Goal: Task Accomplishment & Management: Manage account settings

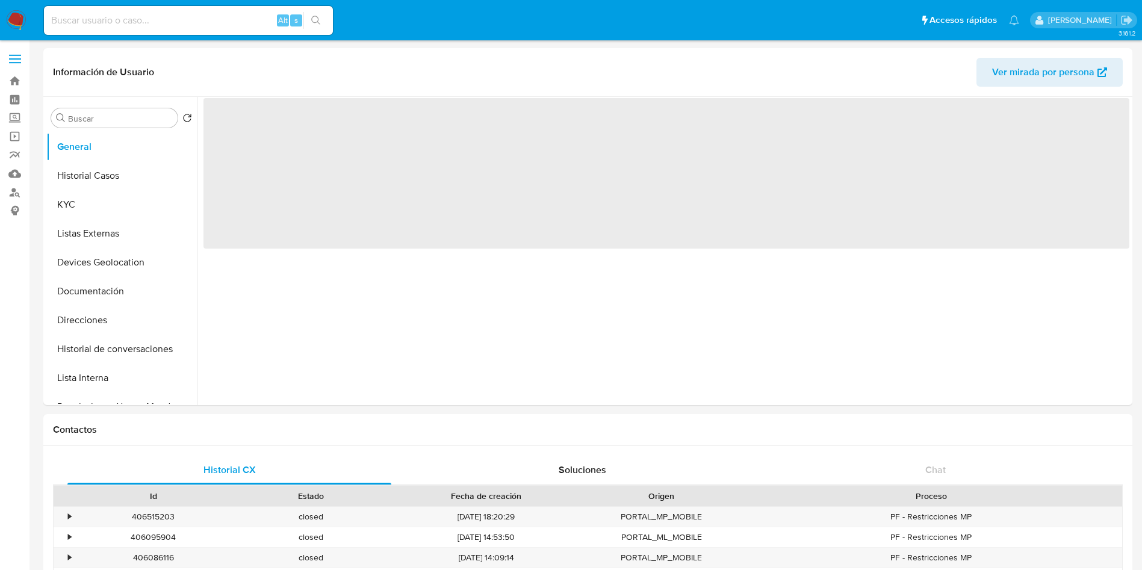
click at [149, 28] on input at bounding box center [188, 21] width 289 height 16
select select "10"
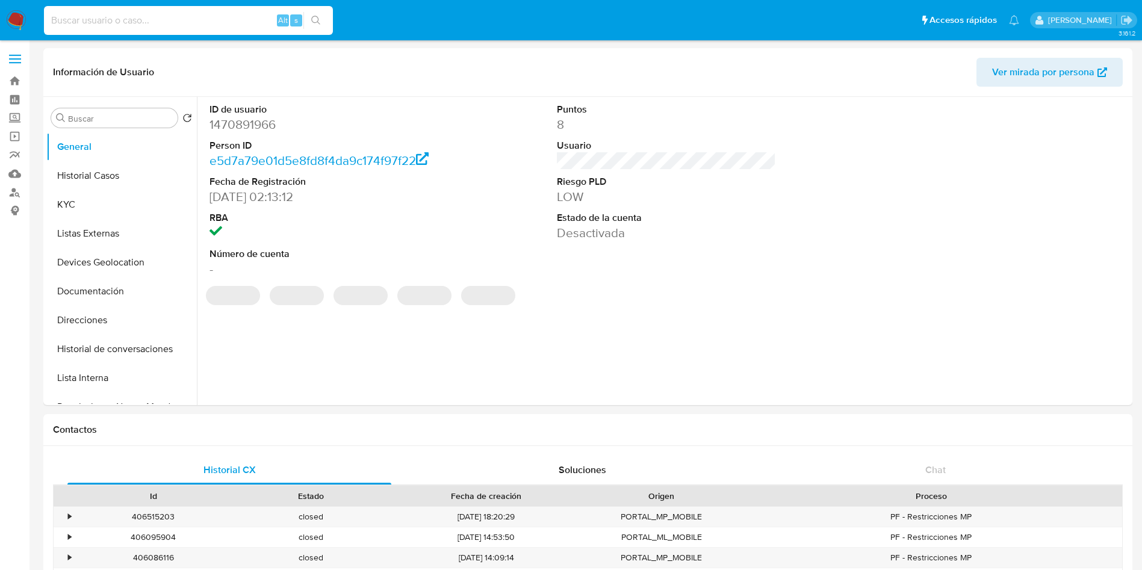
paste input "PdIhBAzL35MvyeUQYIBN9U0D"
type input "PdIhBAzL35MvyeUQYIBN9U0D"
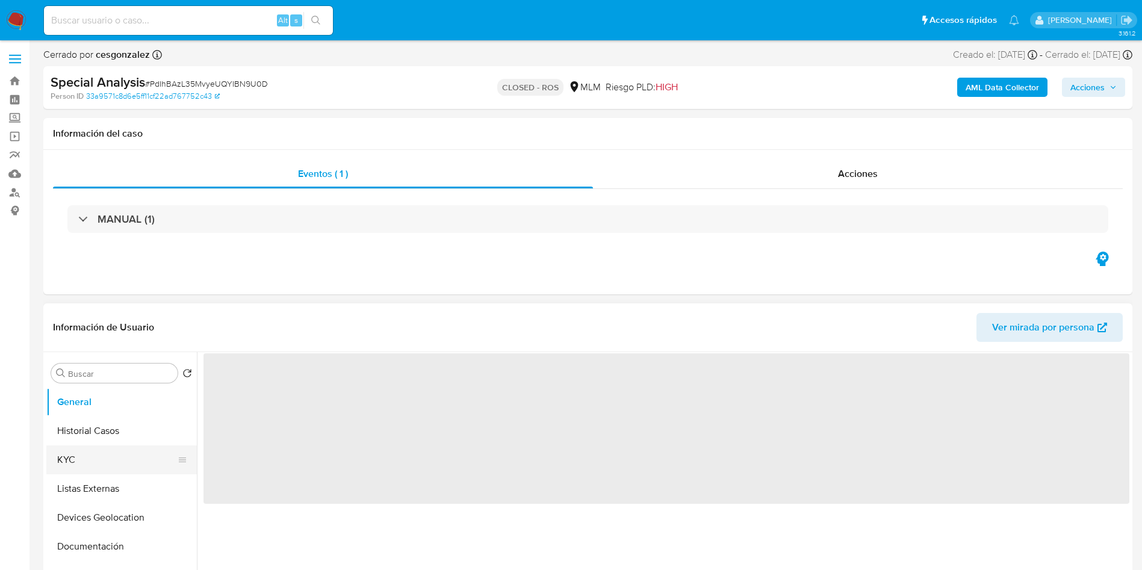
select select "10"
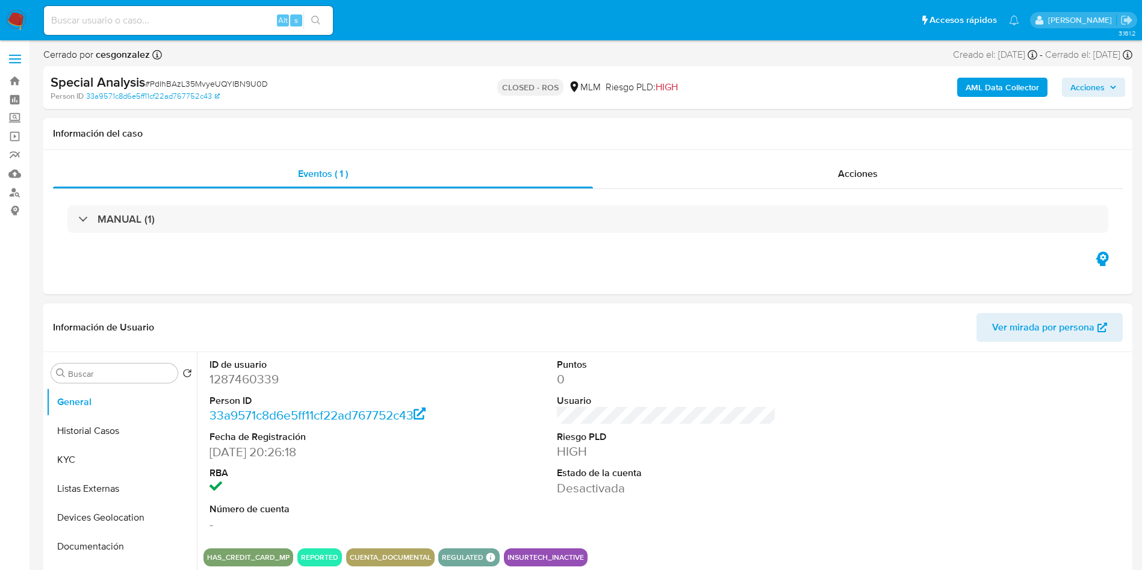
click at [263, 376] on dd "1287460339" at bounding box center [320, 379] width 220 height 17
copy dd "1287460339"
click at [119, 415] on button "General" at bounding box center [121, 402] width 151 height 29
click at [131, 431] on button "Historial Casos" at bounding box center [116, 431] width 141 height 29
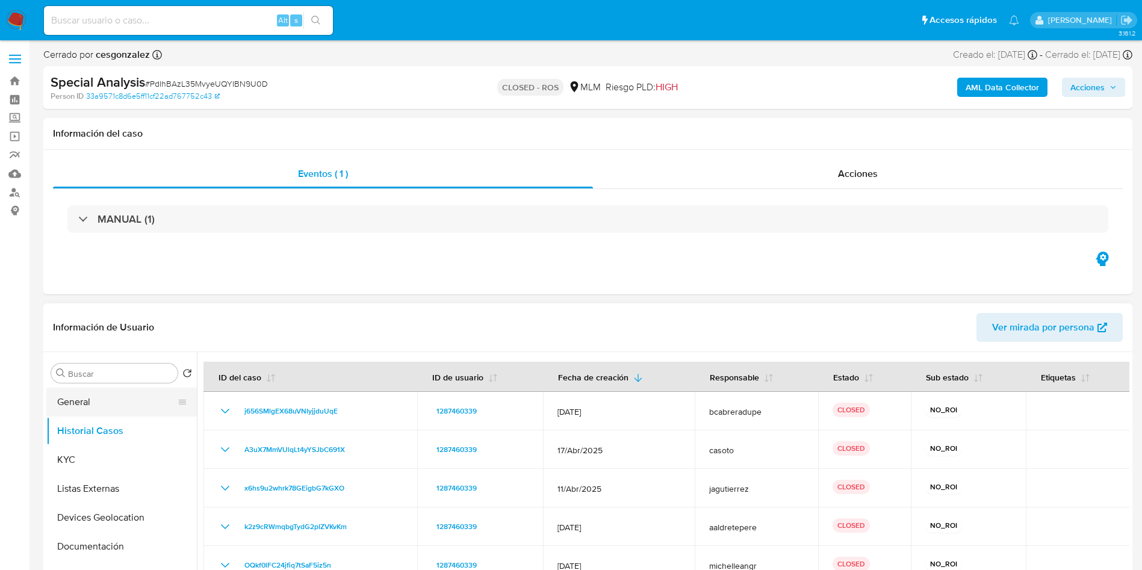
click at [112, 403] on button "General" at bounding box center [116, 402] width 141 height 29
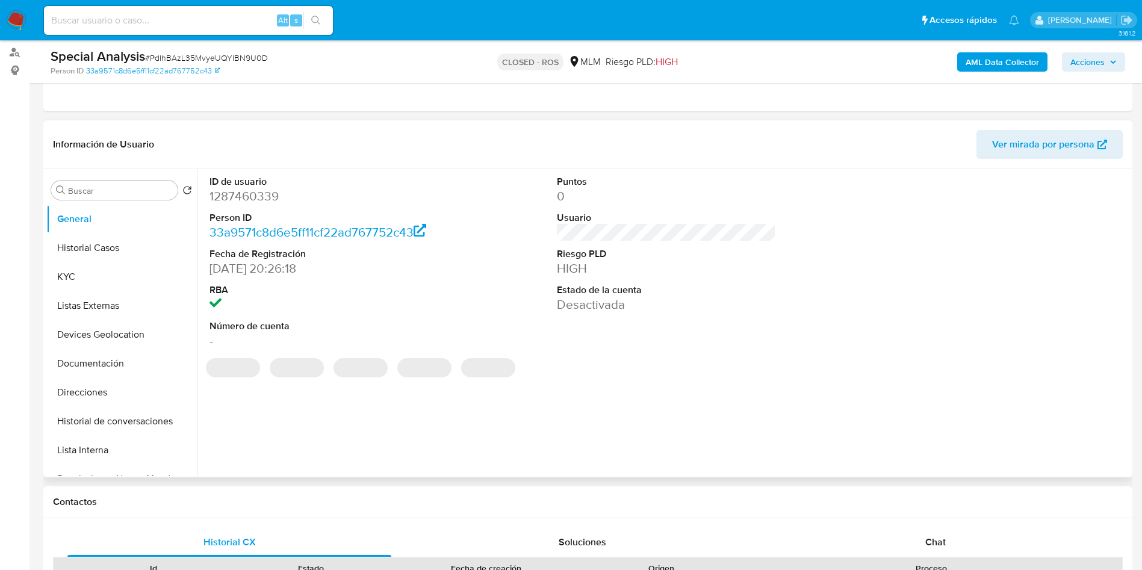
scroll to position [181, 0]
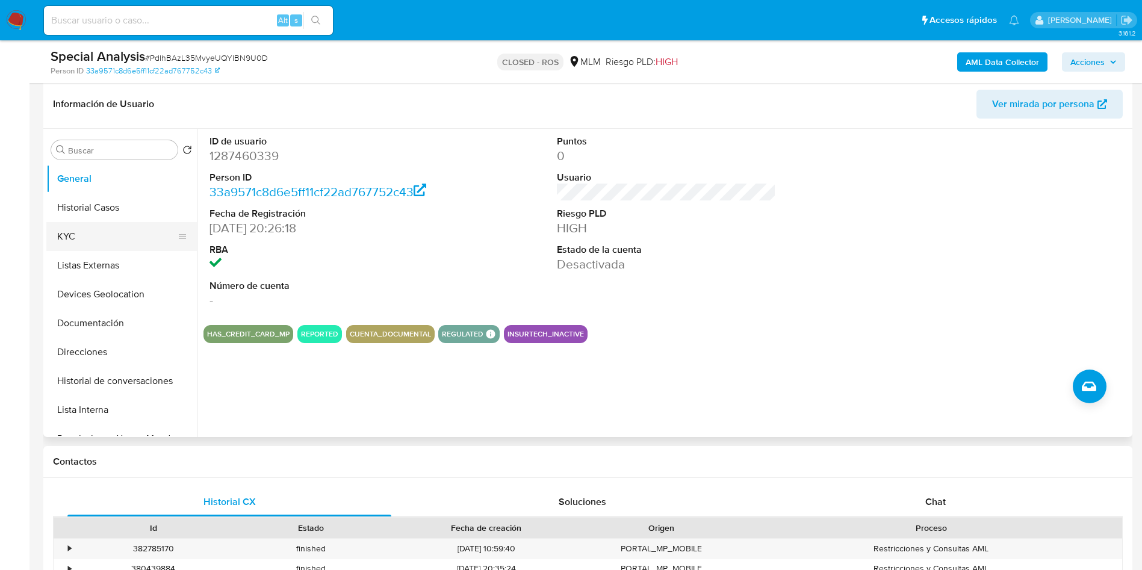
click at [85, 231] on button "KYC" at bounding box center [116, 236] width 141 height 29
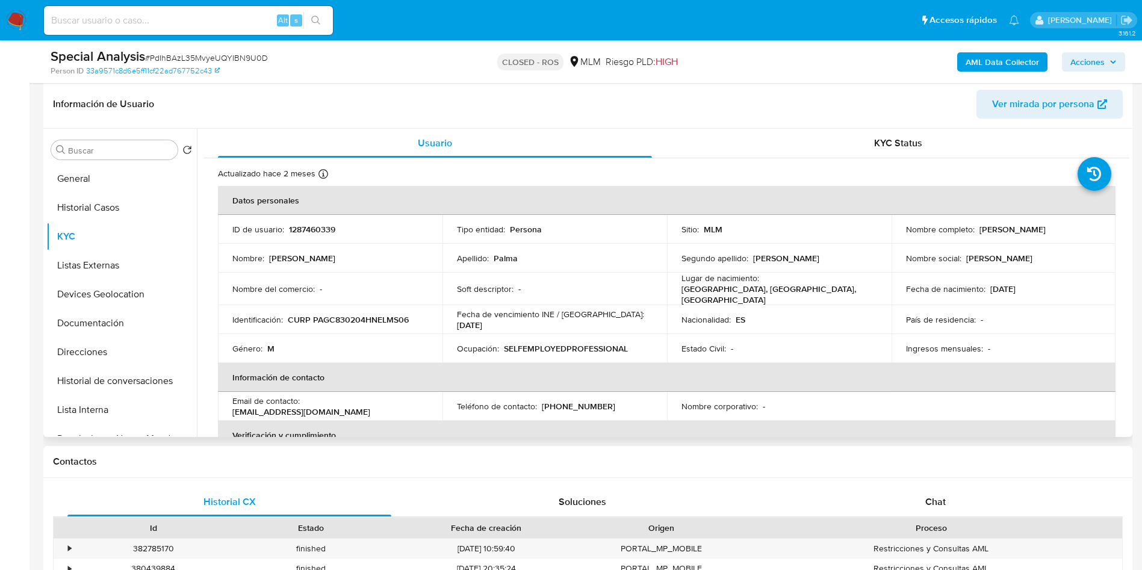
drag, startPoint x: 974, startPoint y: 228, endPoint x: 1107, endPoint y: 228, distance: 133.1
click at [1107, 228] on td "Nombre completo : Cesar Augusto Palma Gomez" at bounding box center [1004, 229] width 225 height 29
copy div "Cesar Augusto Palma Gomez"
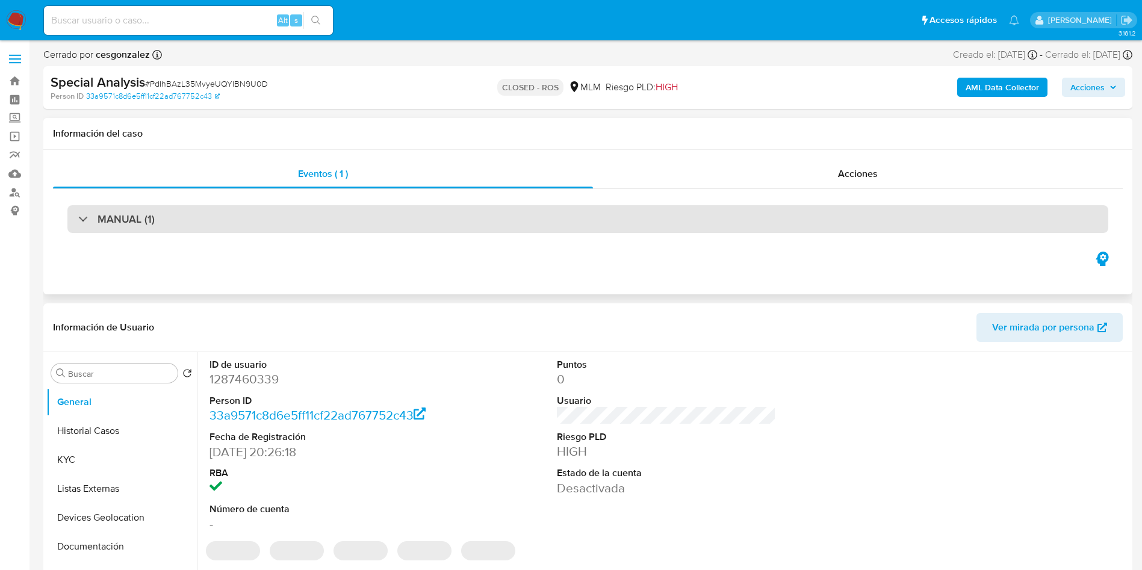
select select "10"
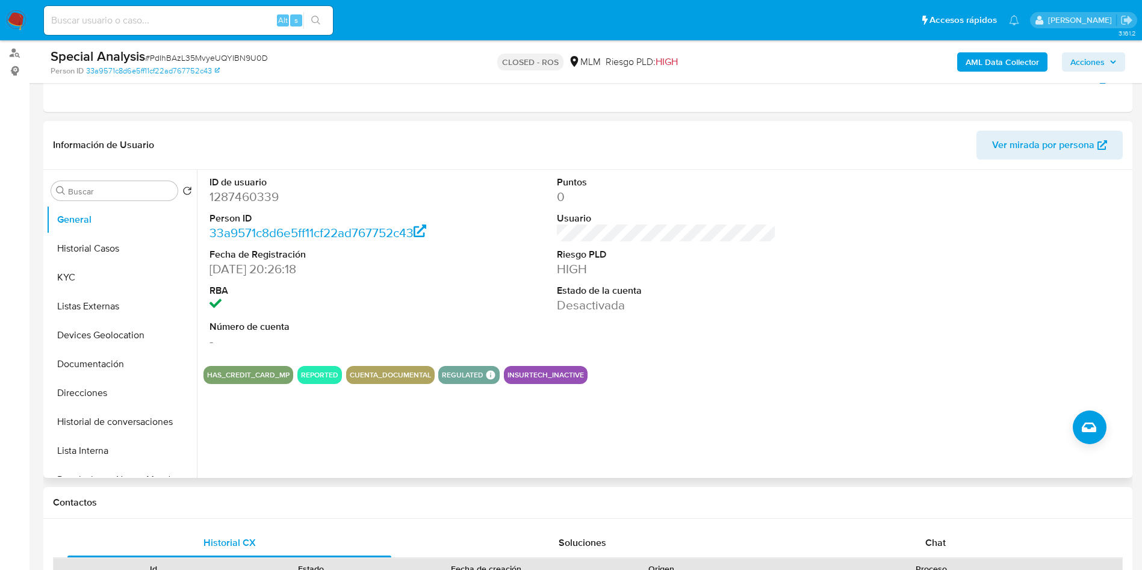
scroll to position [181, 0]
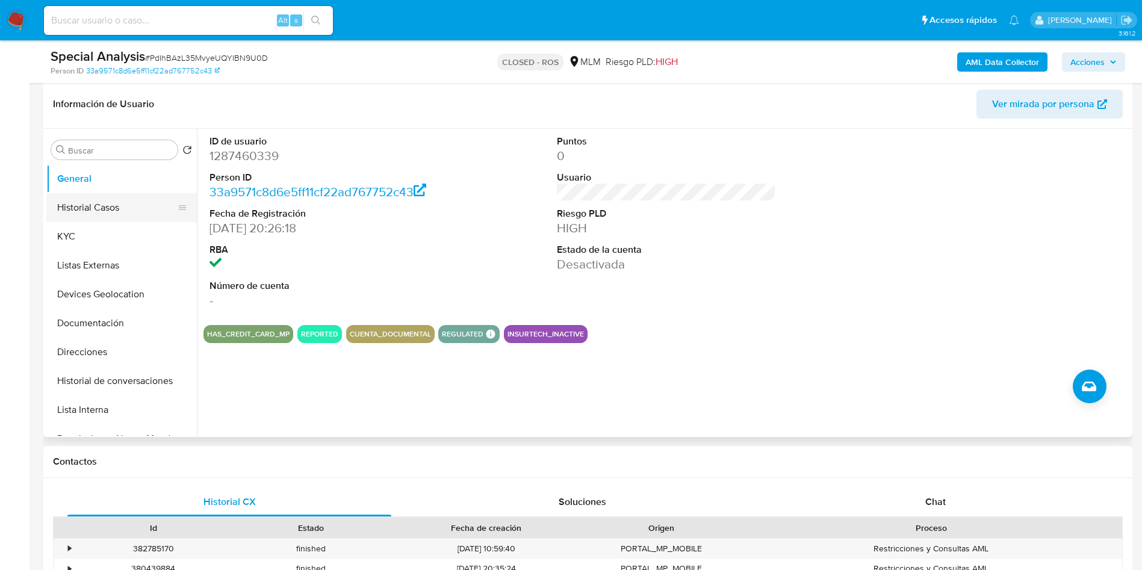
click at [135, 220] on button "Historial Casos" at bounding box center [116, 207] width 141 height 29
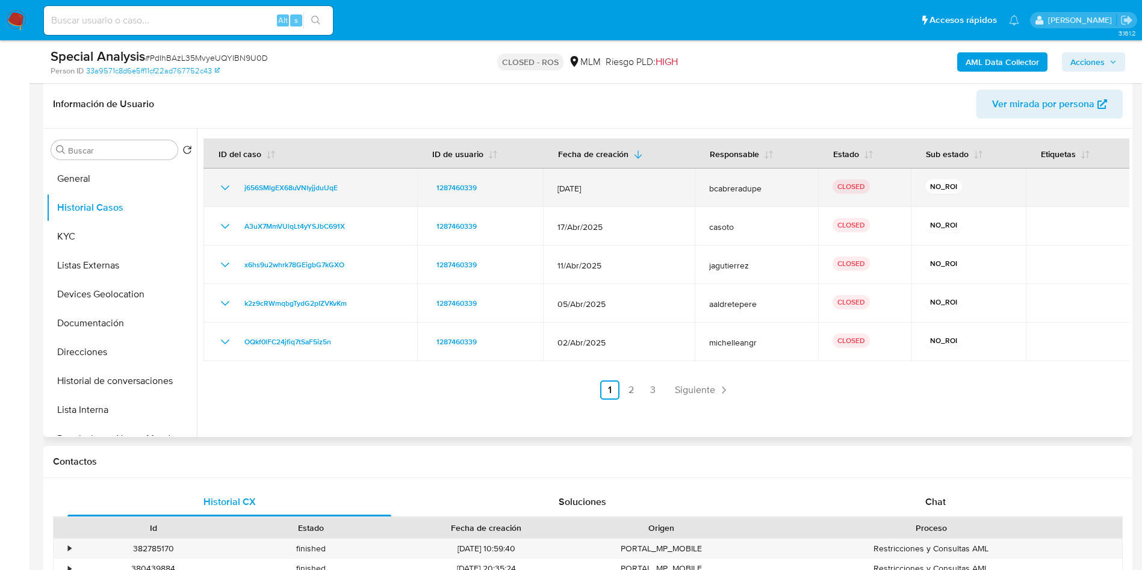
click at [225, 188] on icon "Mostrar/Ocultar" at bounding box center [225, 188] width 14 height 14
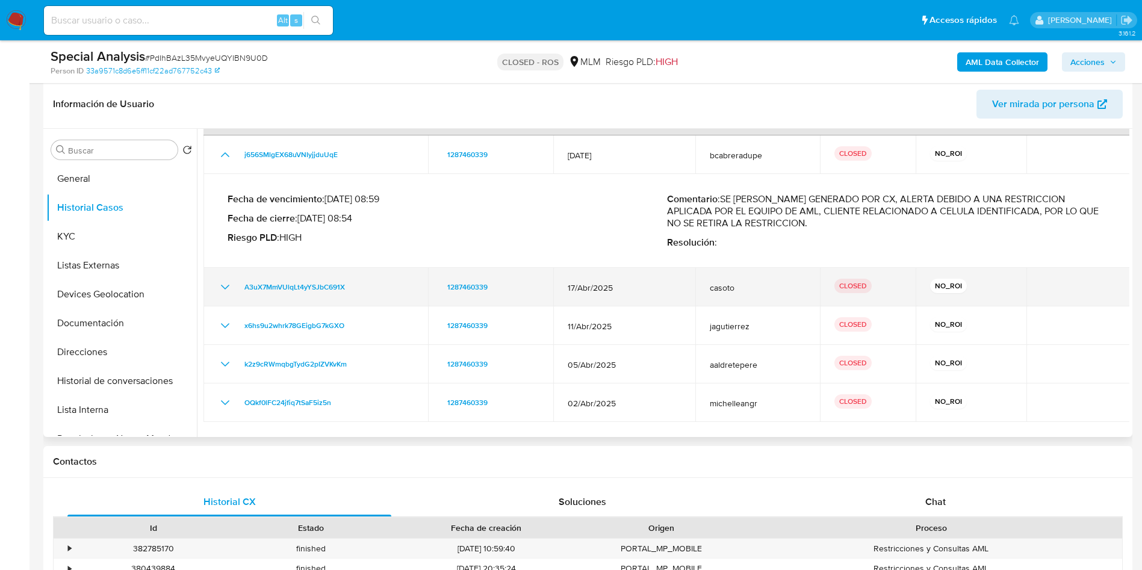
scroll to position [63, 0]
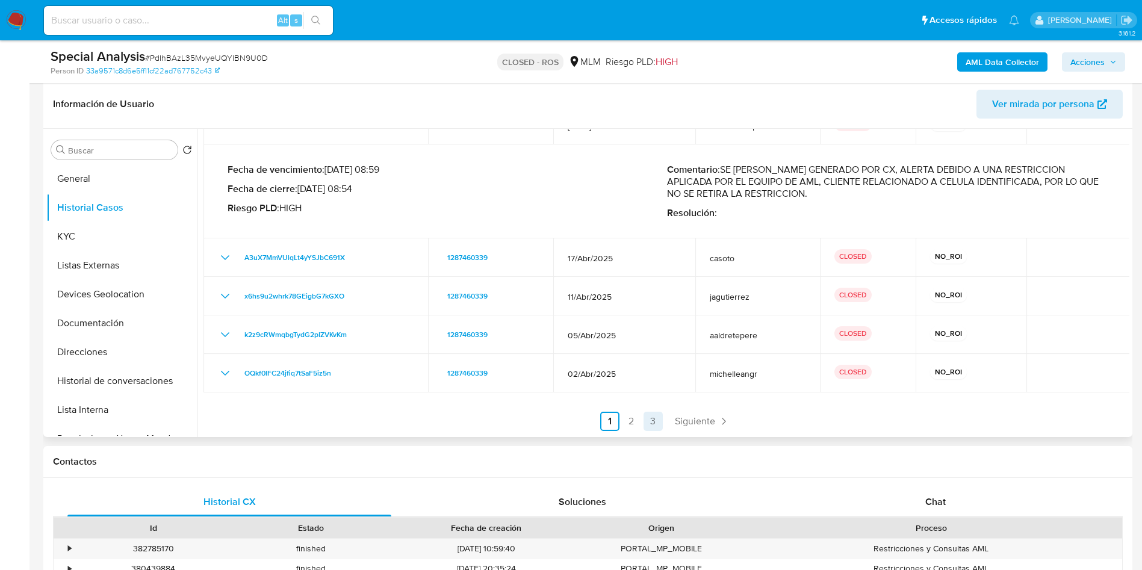
click at [649, 425] on link "3" at bounding box center [653, 421] width 19 height 19
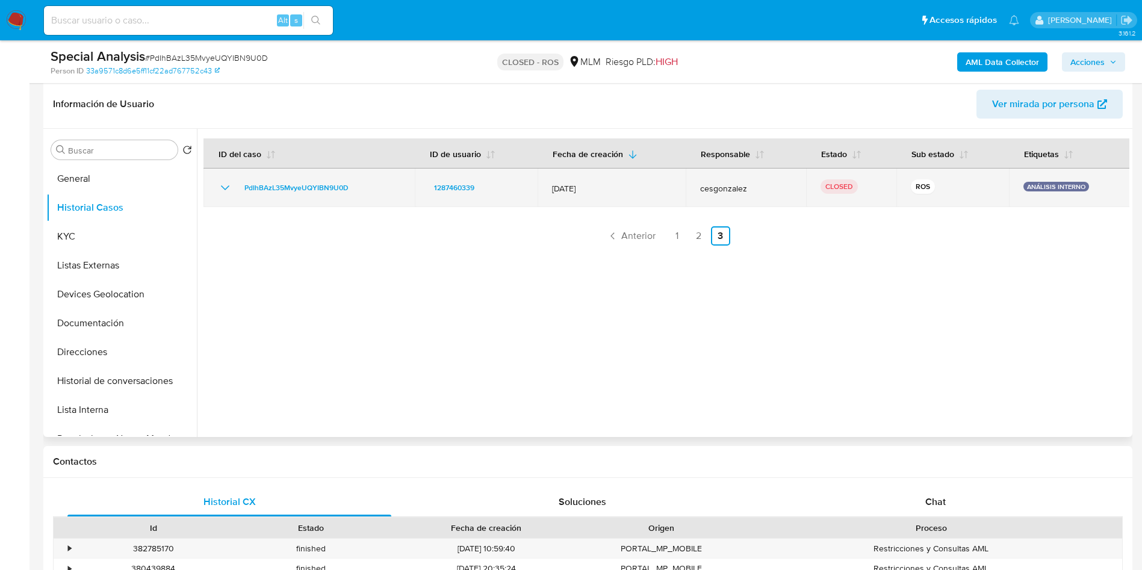
click at [227, 183] on icon "Mostrar/Ocultar" at bounding box center [225, 188] width 14 height 14
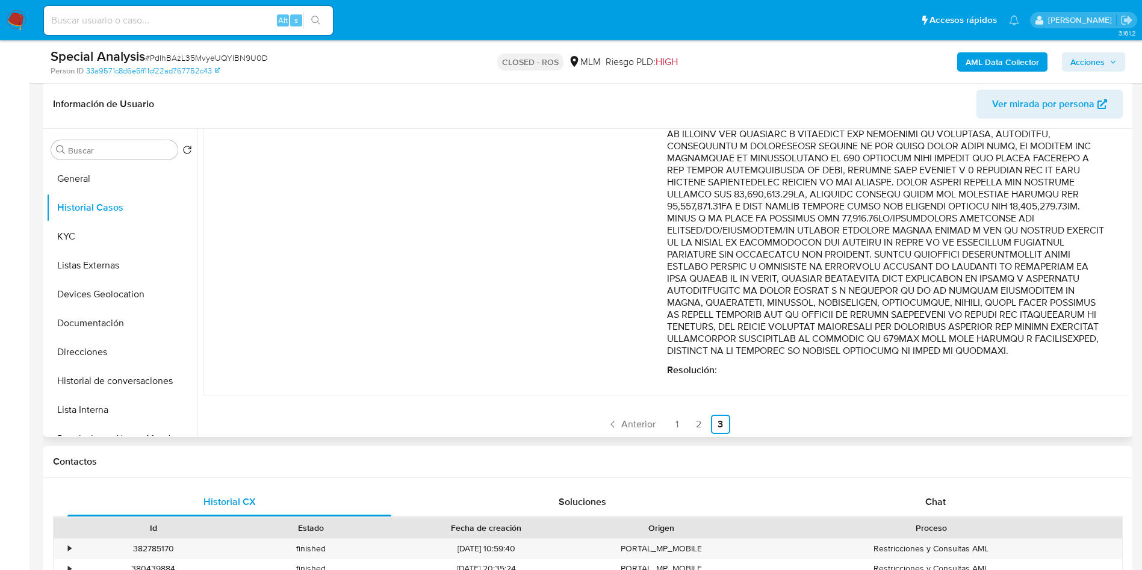
scroll to position [450, 0]
drag, startPoint x: 897, startPoint y: 347, endPoint x: 922, endPoint y: 219, distance: 131.2
click at [922, 219] on p "Comentario :" at bounding box center [887, 71] width 440 height 566
click at [79, 241] on button "KYC" at bounding box center [116, 236] width 141 height 29
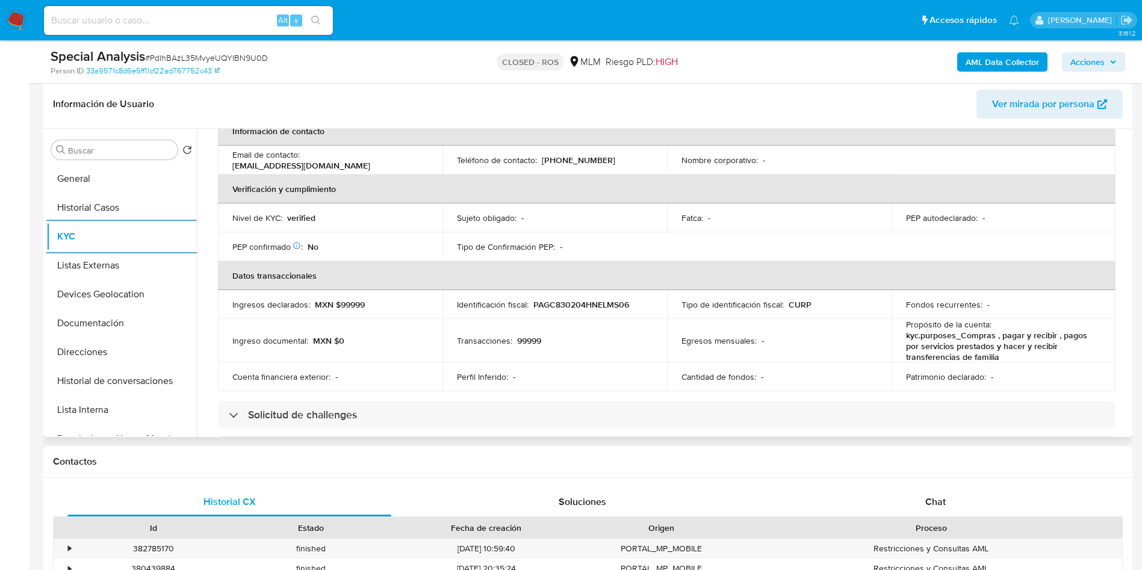
scroll to position [271, 0]
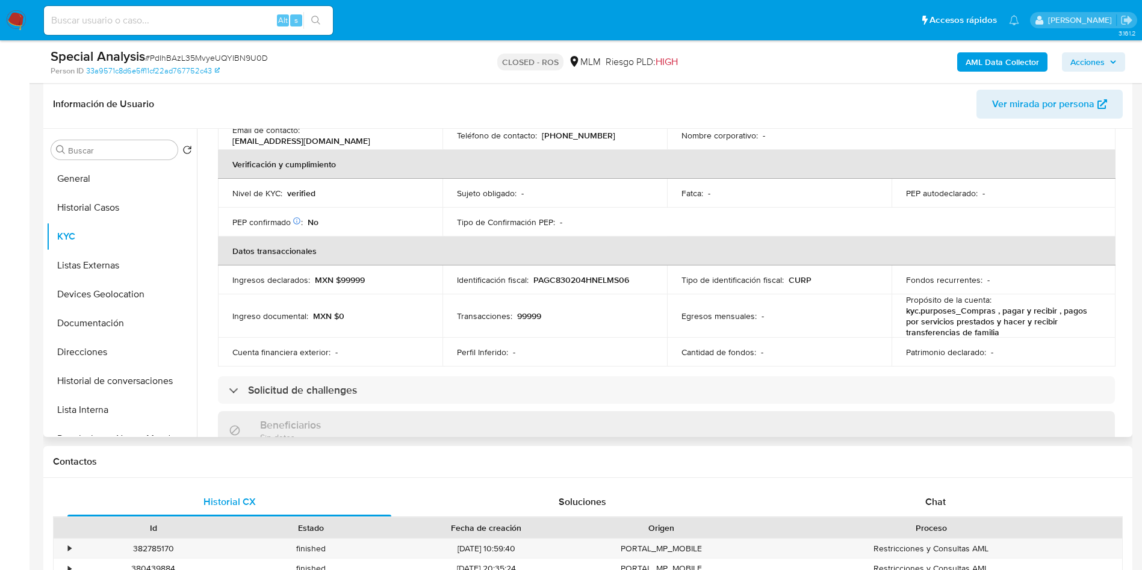
click at [1130, 248] on div "Buscar Volver al orden por defecto General Historial Casos KYC Listas Externas …" at bounding box center [587, 283] width 1089 height 308
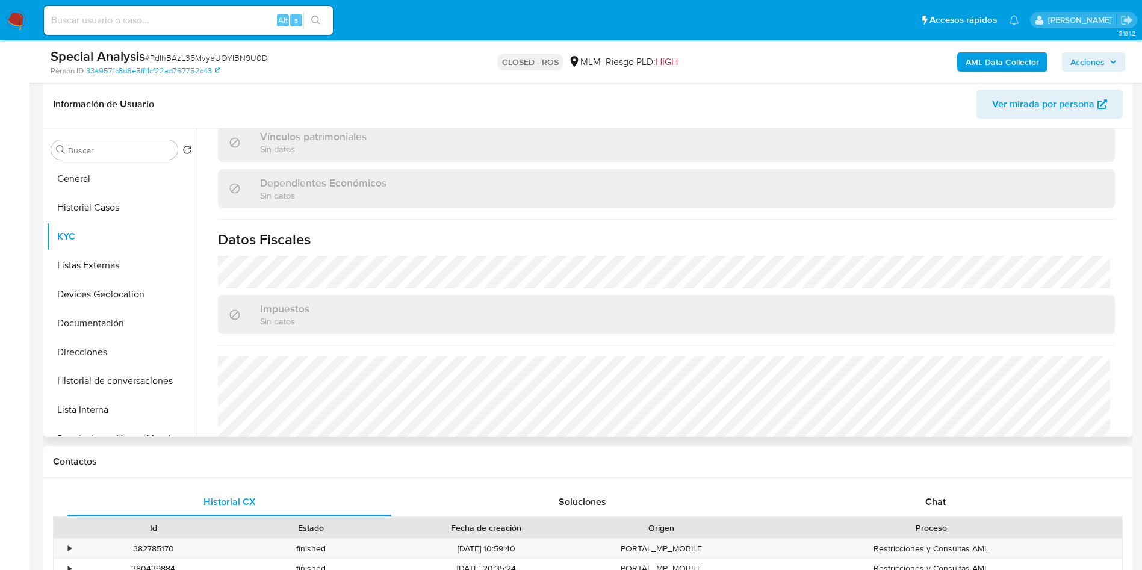
scroll to position [747, 0]
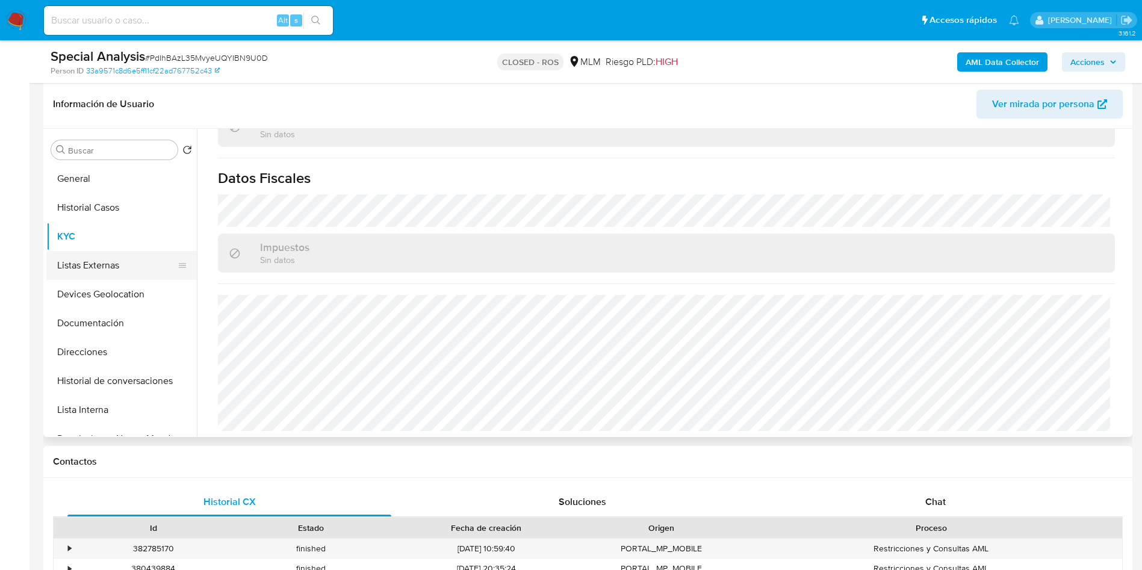
click at [116, 264] on button "Listas Externas" at bounding box center [116, 265] width 141 height 29
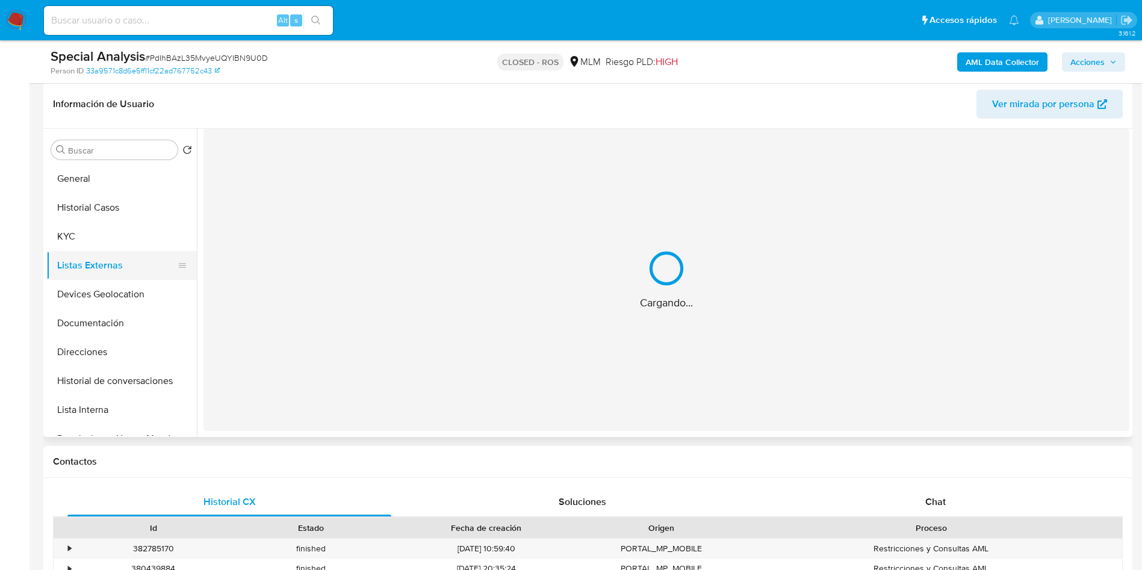
scroll to position [0, 0]
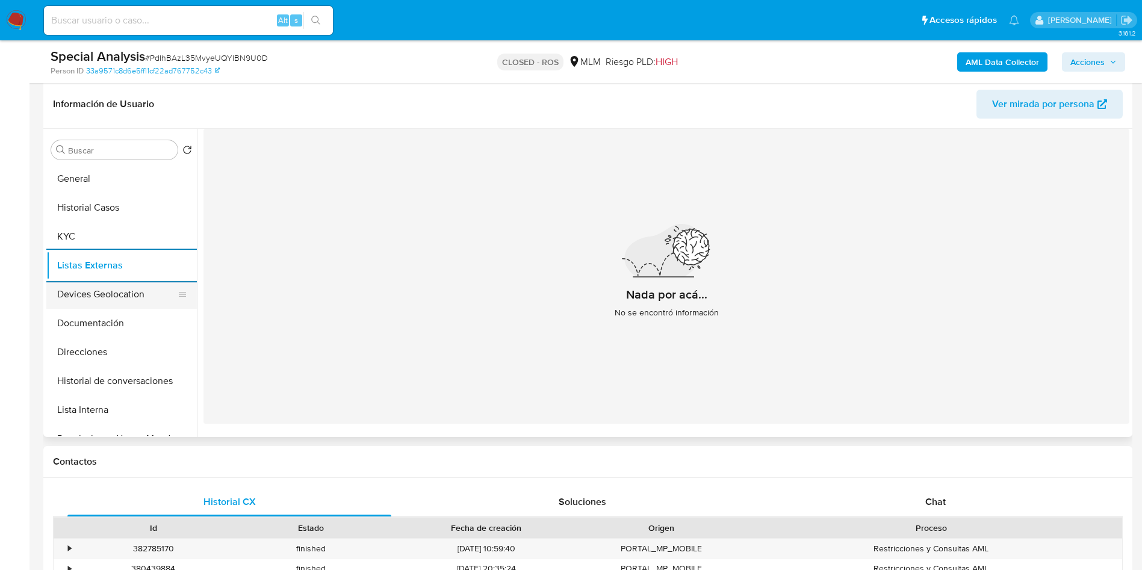
click at [76, 300] on button "Devices Geolocation" at bounding box center [116, 294] width 141 height 29
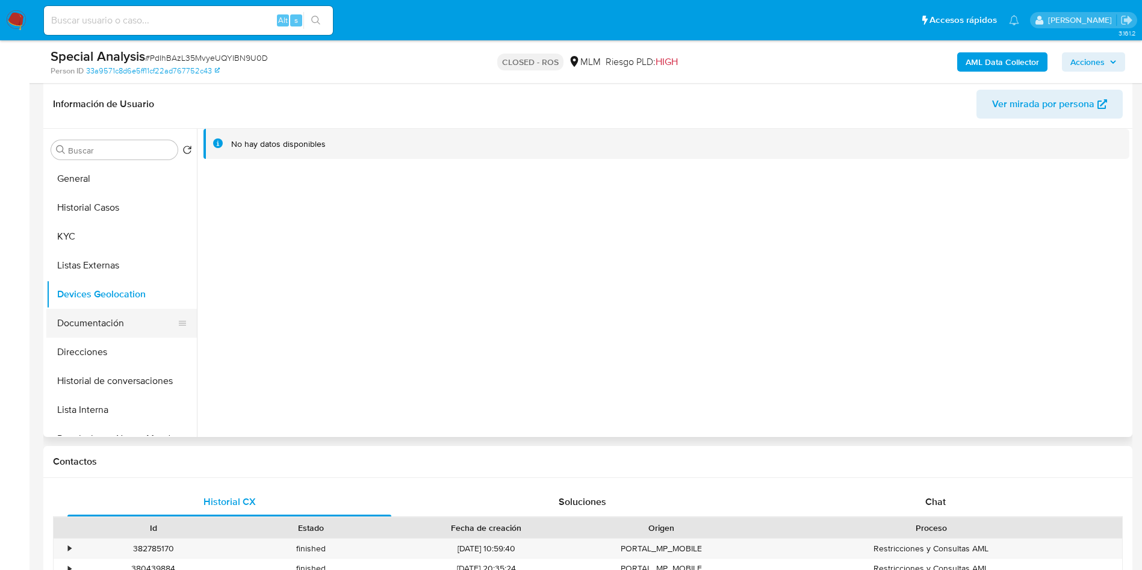
click at [108, 325] on button "Documentación" at bounding box center [116, 323] width 141 height 29
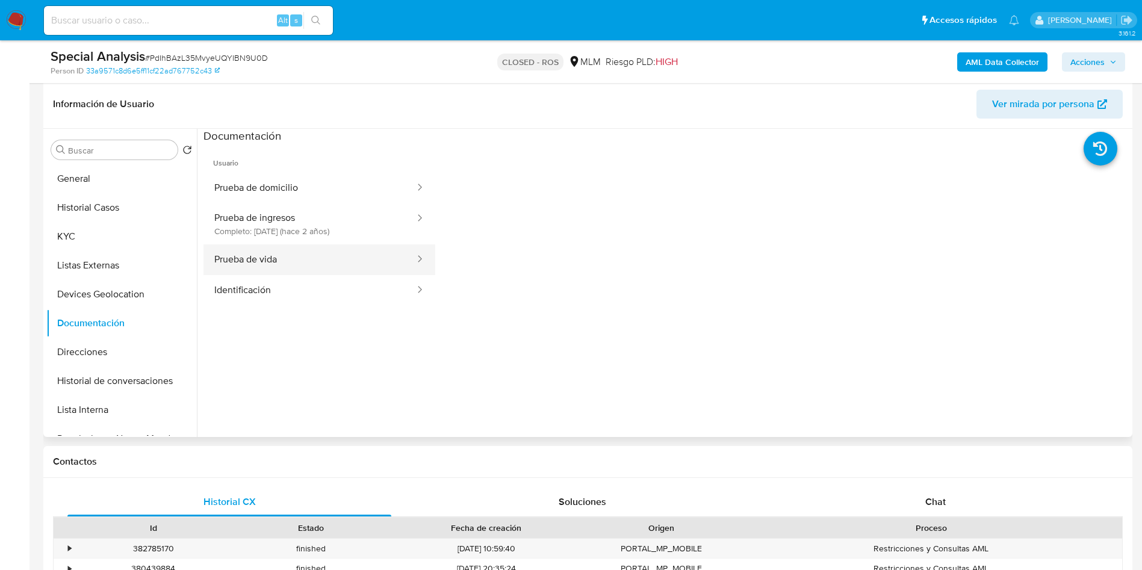
click at [341, 267] on button "Prueba de vida" at bounding box center [310, 260] width 213 height 31
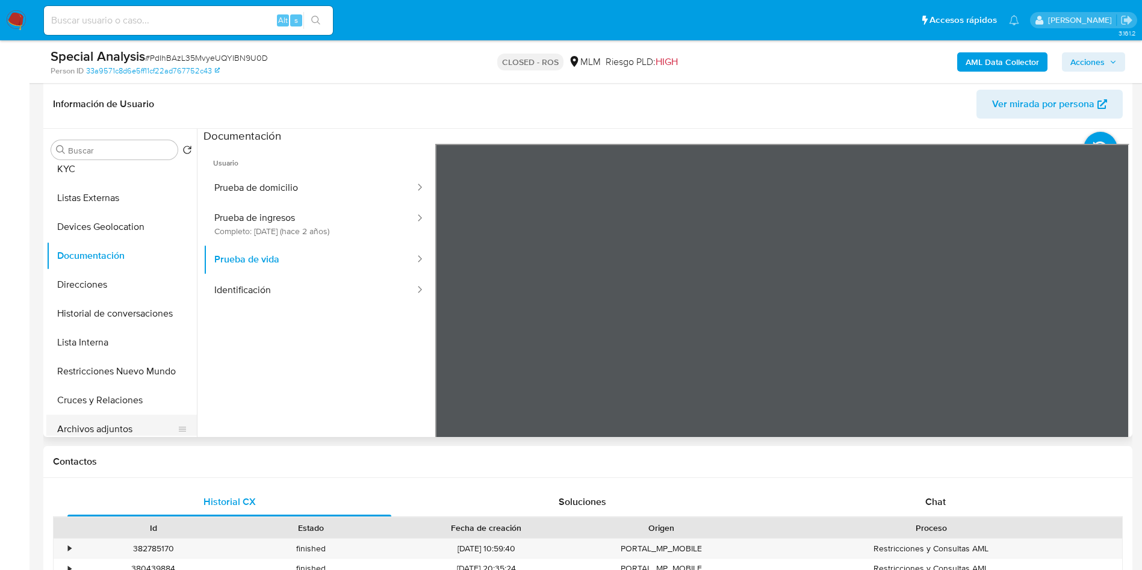
scroll to position [90, 0]
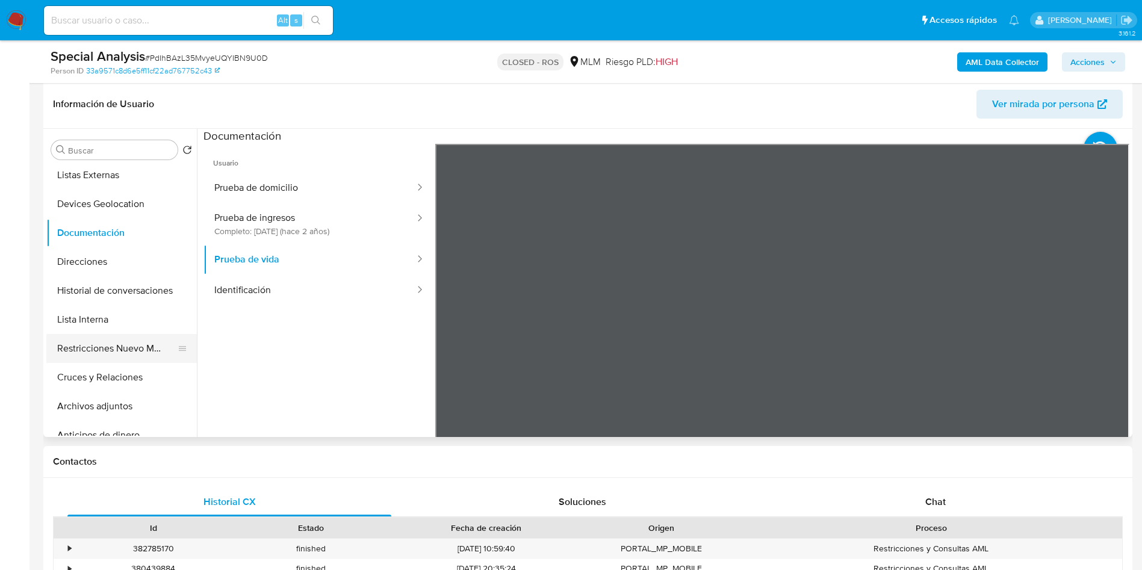
click at [134, 349] on button "Restricciones Nuevo Mundo" at bounding box center [116, 348] width 141 height 29
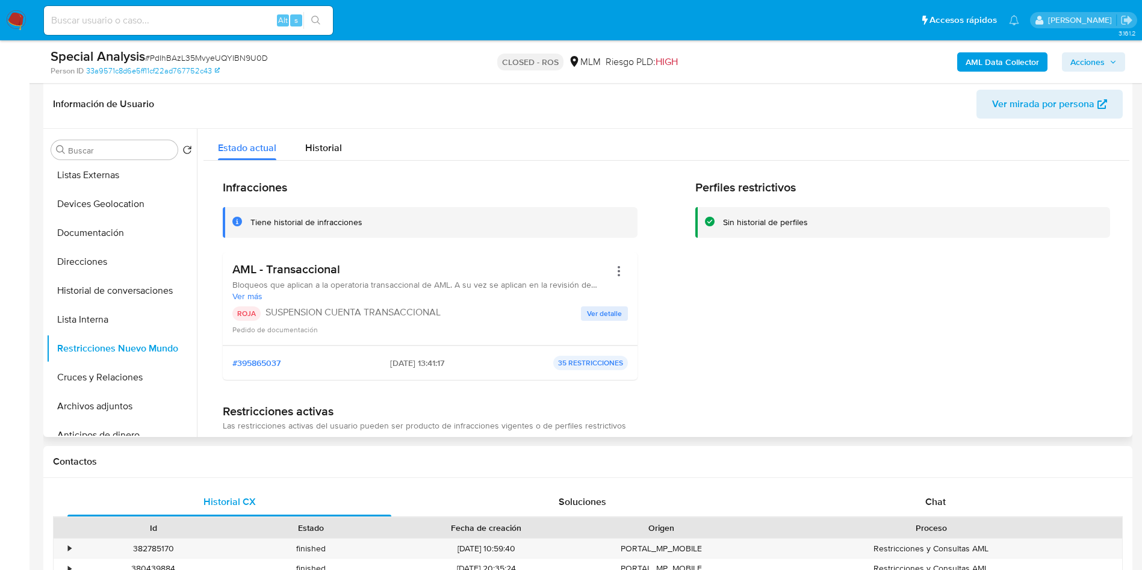
click at [612, 320] on span "Ver detalle" at bounding box center [604, 314] width 35 height 12
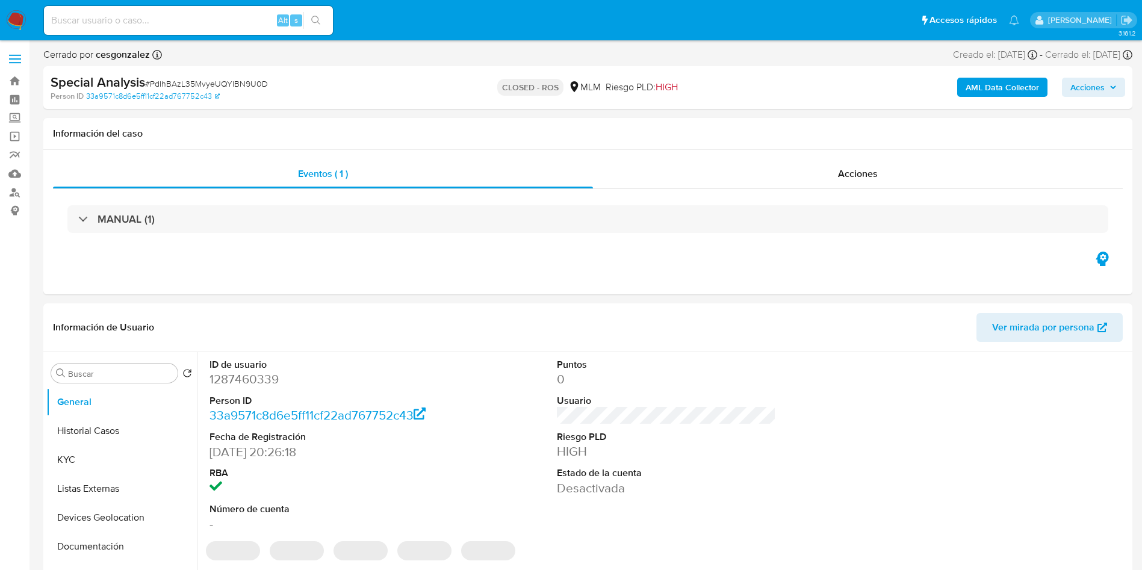
select select "10"
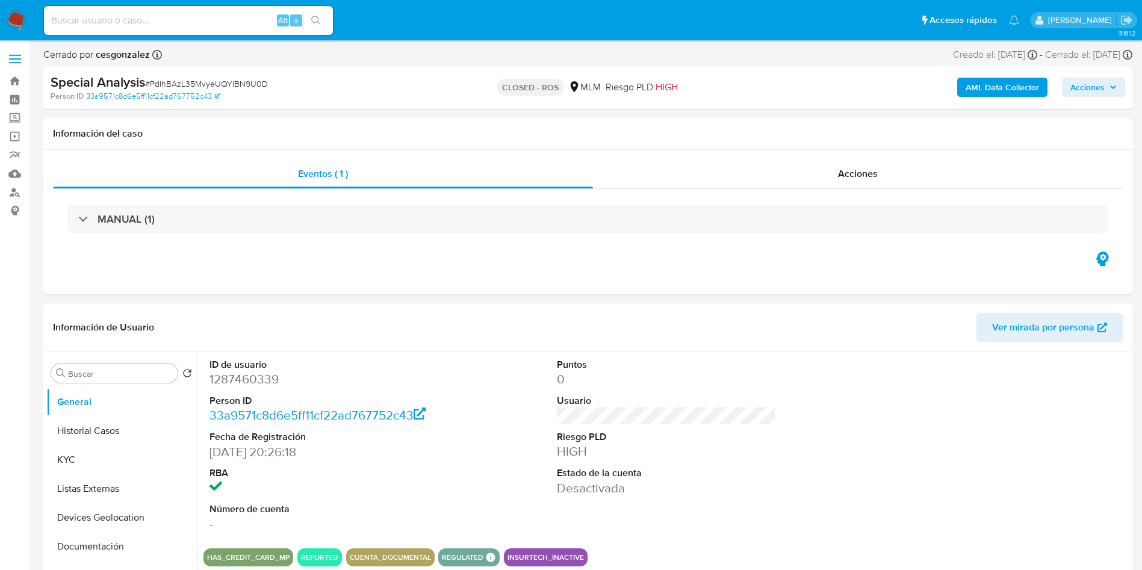
click at [9, 15] on img at bounding box center [16, 20] width 20 height 20
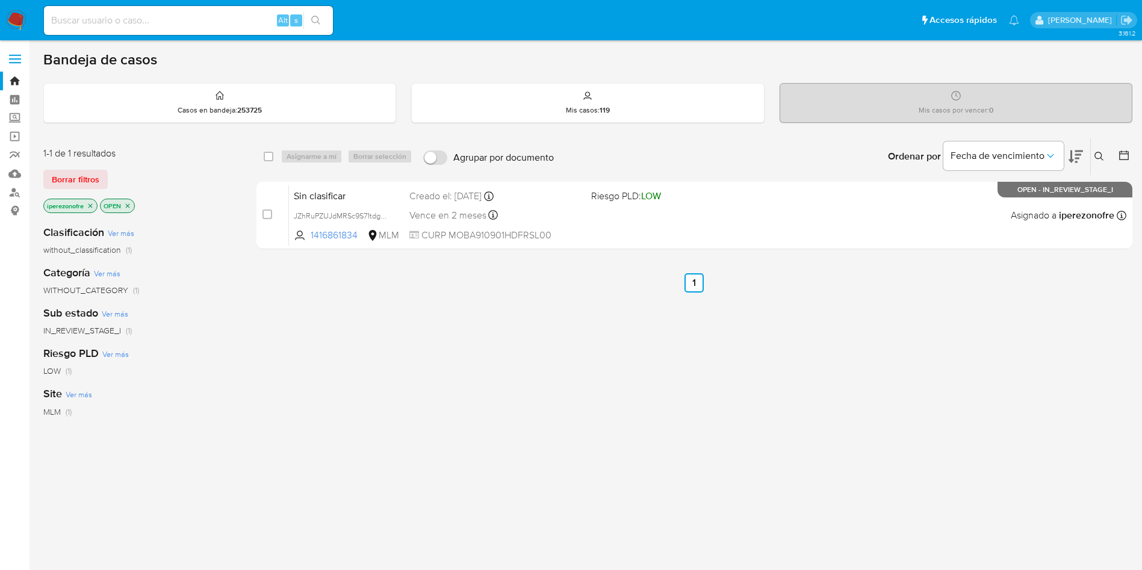
click at [1099, 157] on icon at bounding box center [1100, 157] width 10 height 10
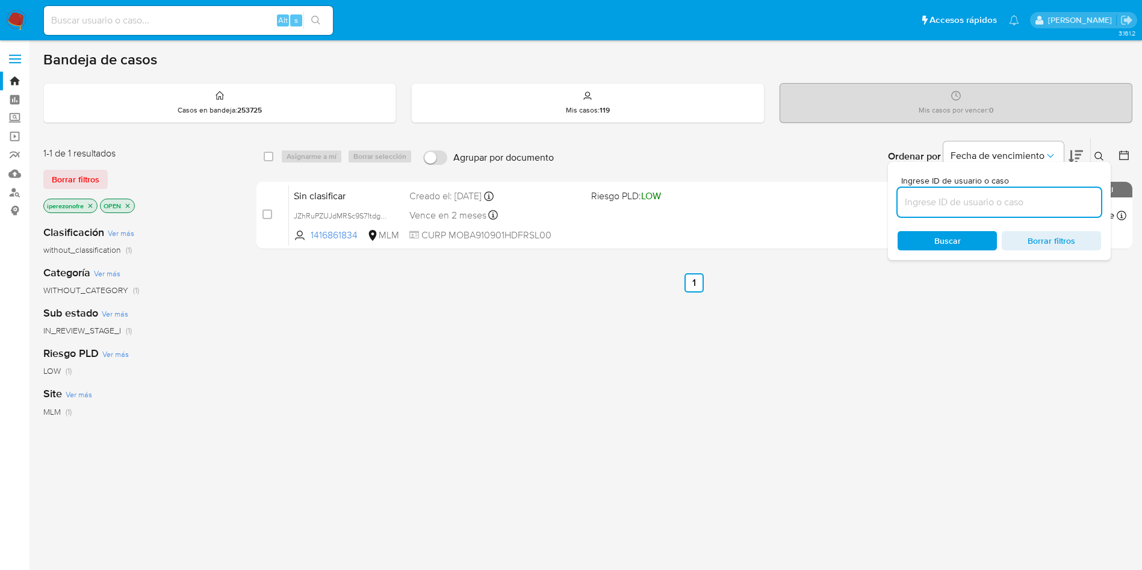
click at [949, 197] on input at bounding box center [1000, 203] width 204 height 16
type input "2548355026"
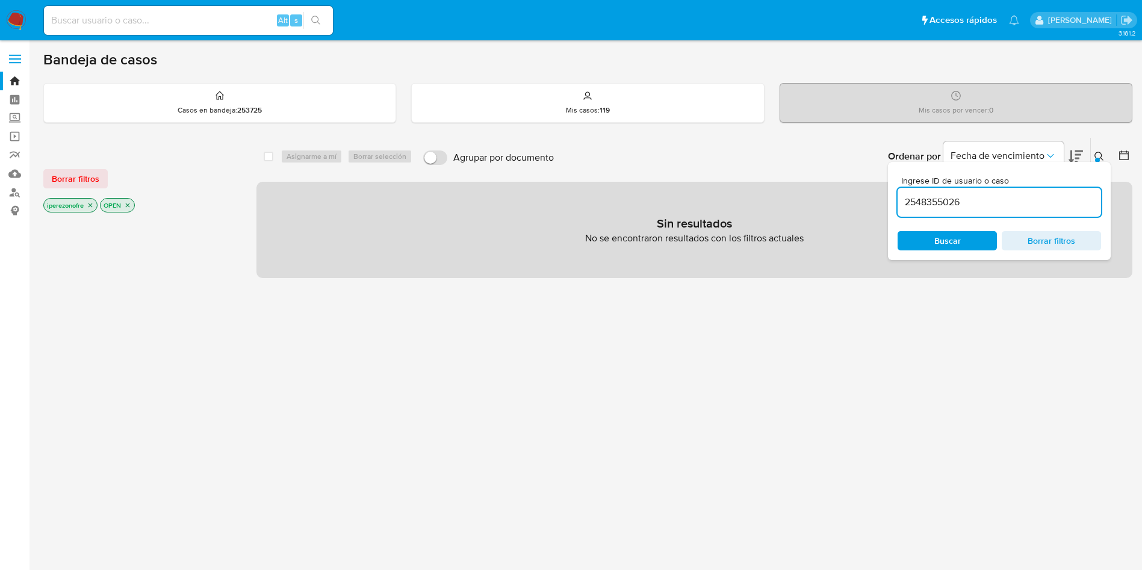
click at [950, 244] on span "Buscar" at bounding box center [948, 240] width 26 height 19
click at [92, 207] on icon "close-filter" at bounding box center [90, 205] width 7 height 7
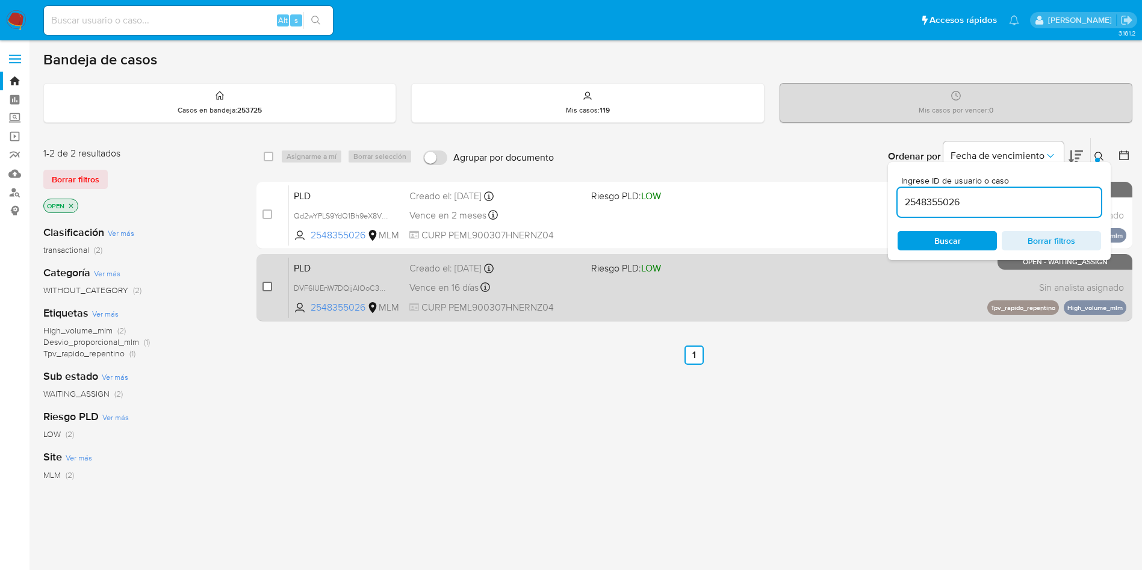
click at [266, 289] on input "checkbox" at bounding box center [268, 287] width 10 height 10
checkbox input "true"
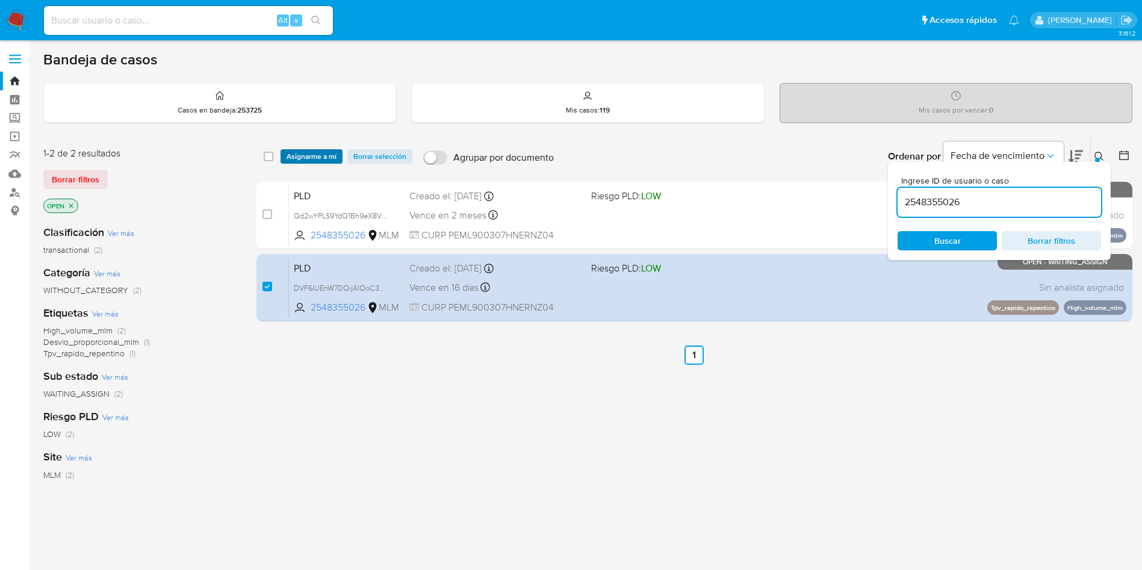
click at [316, 152] on span "Asignarme a mí" at bounding box center [312, 157] width 50 height 12
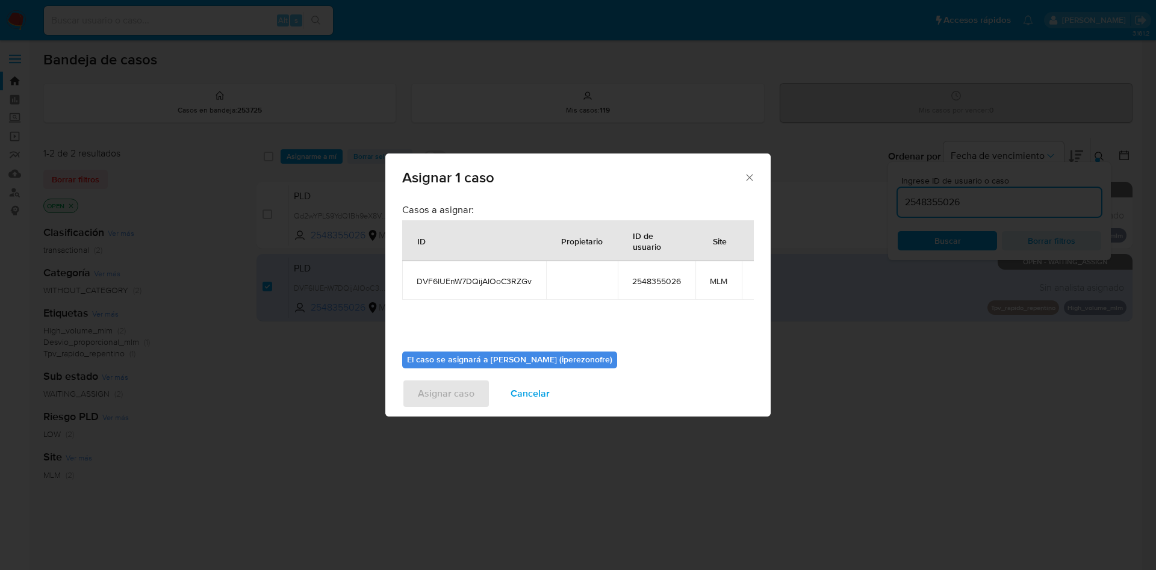
scroll to position [76, 0]
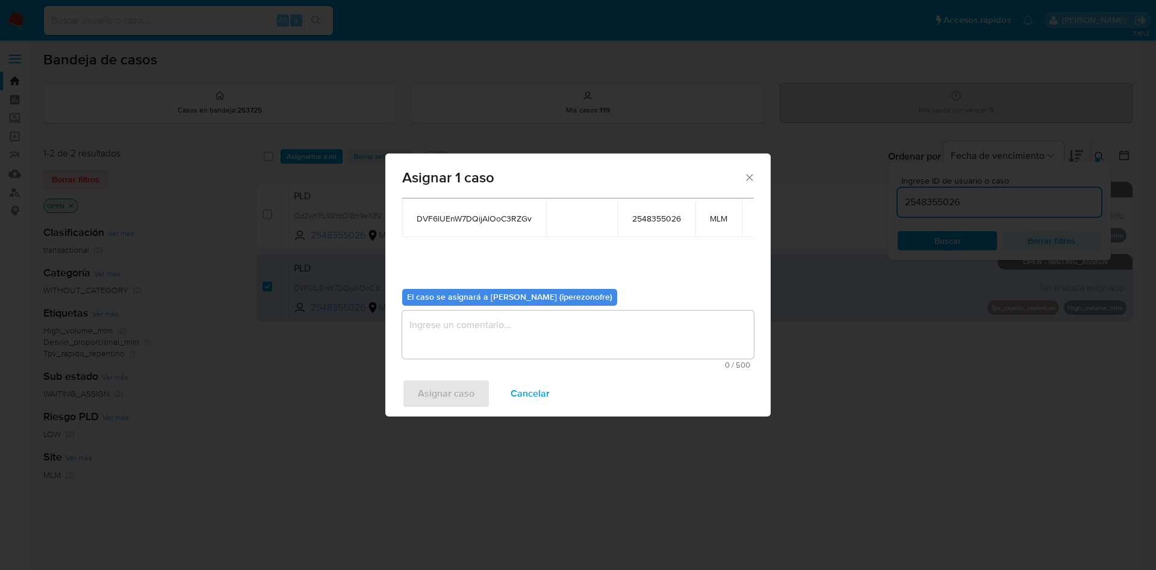
click at [580, 320] on textarea "assign-modal" at bounding box center [578, 335] width 352 height 48
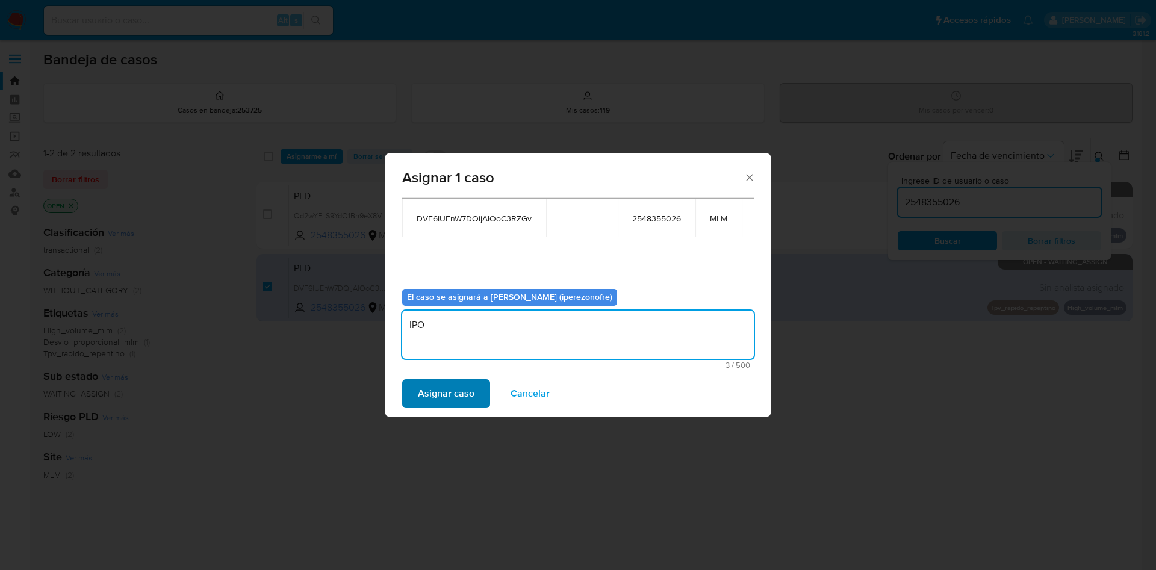
type textarea "IPO"
click at [424, 401] on span "Asignar caso" at bounding box center [446, 394] width 57 height 26
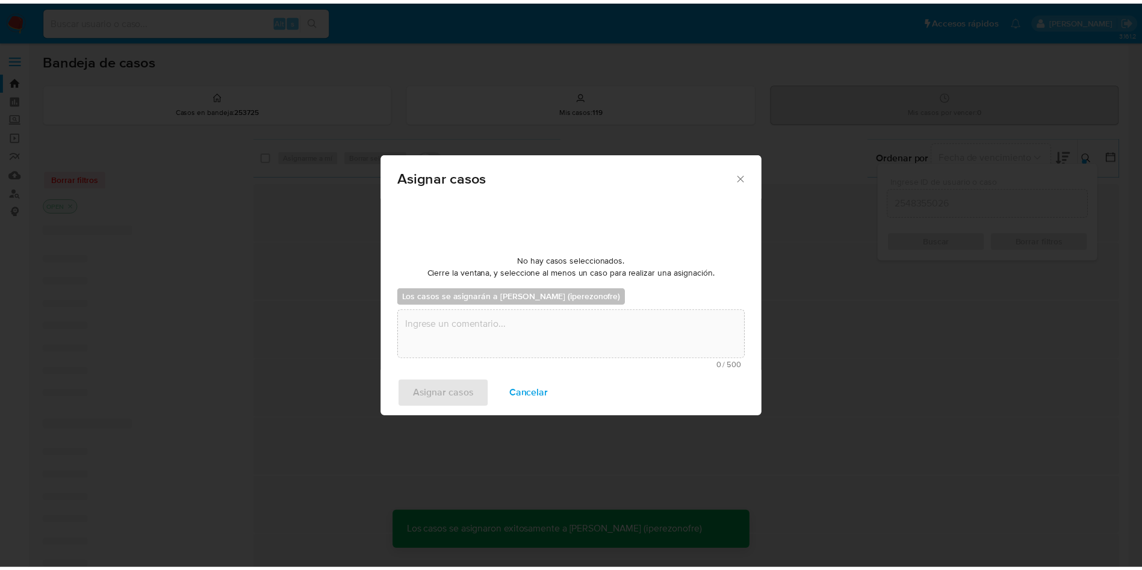
scroll to position [73, 0]
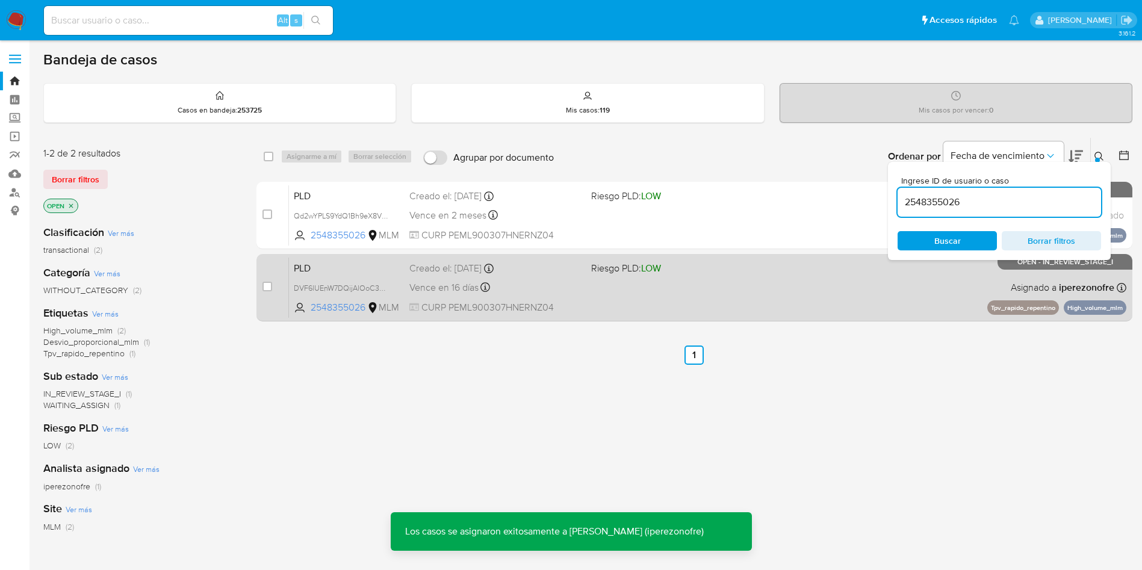
click at [562, 290] on div "Vence en 16 días Vence el 11/10/2025 02:06:17" at bounding box center [496, 287] width 172 height 16
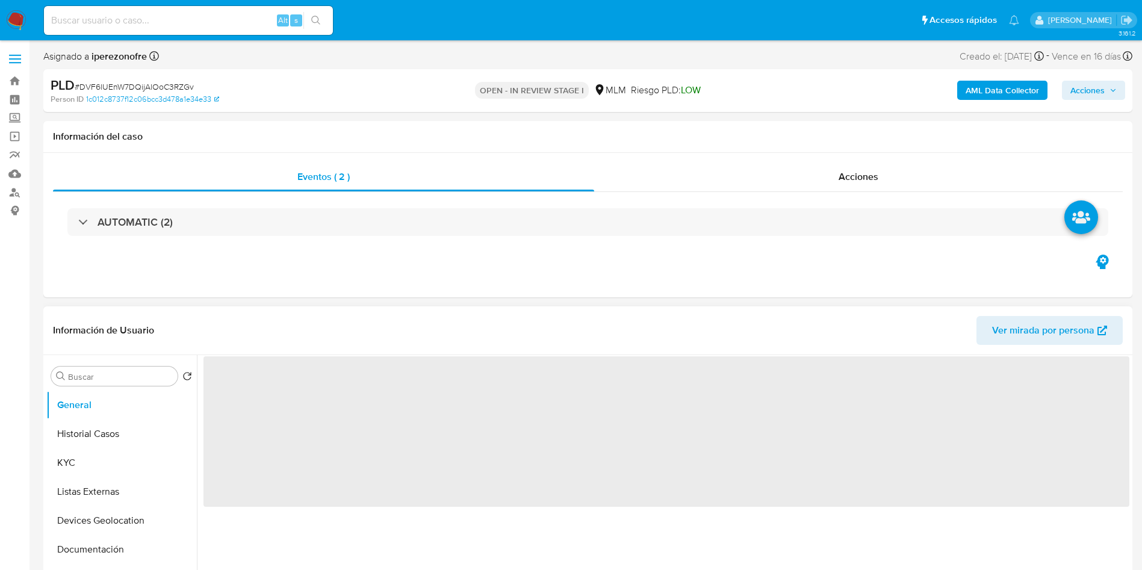
select select "10"
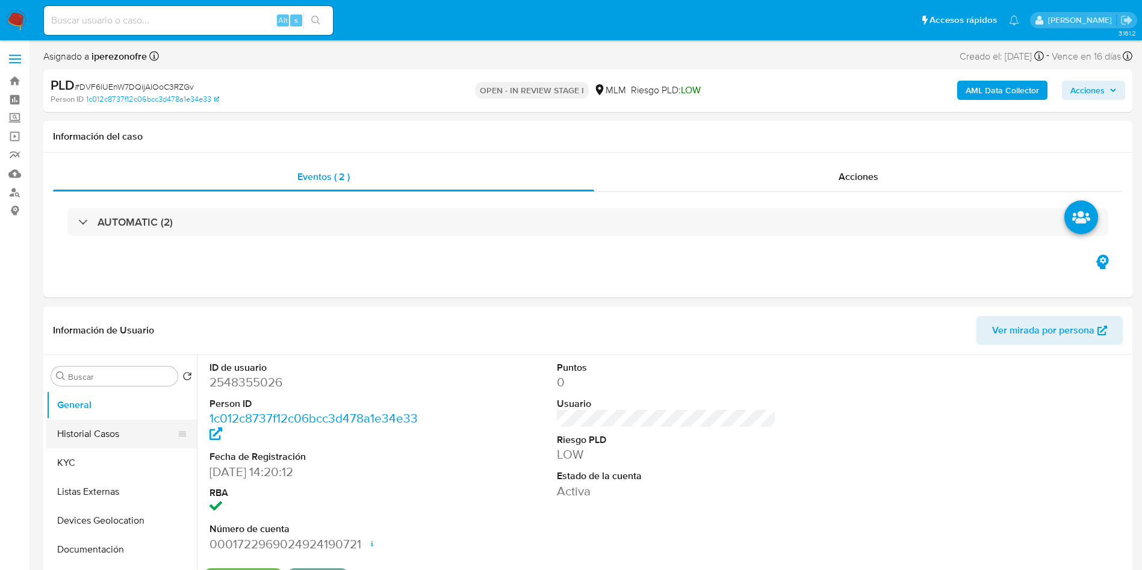
click at [114, 429] on button "Historial Casos" at bounding box center [116, 434] width 141 height 29
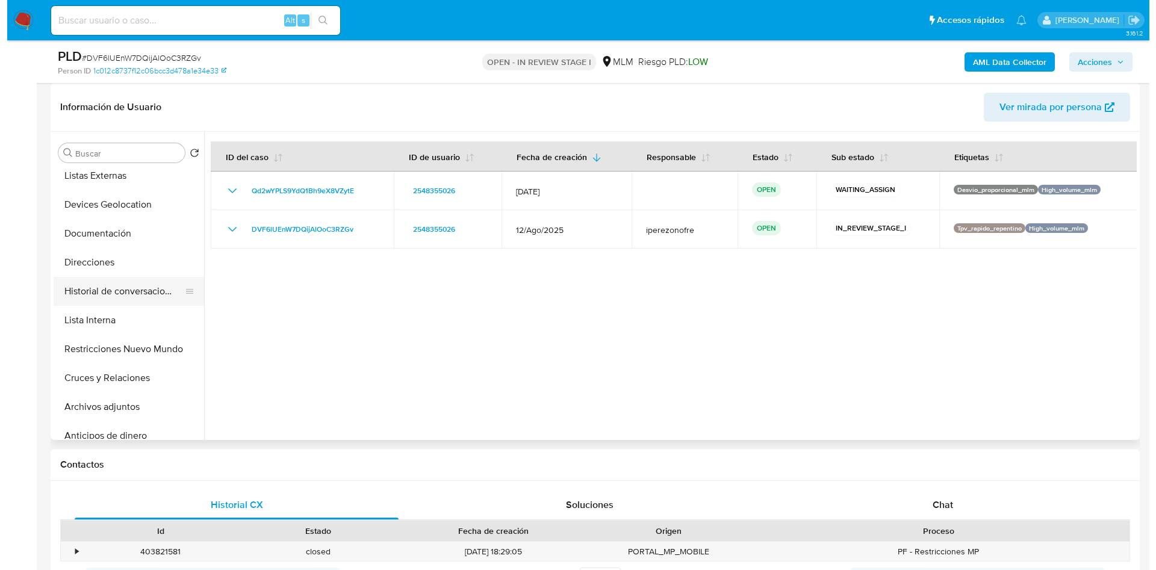
scroll to position [181, 0]
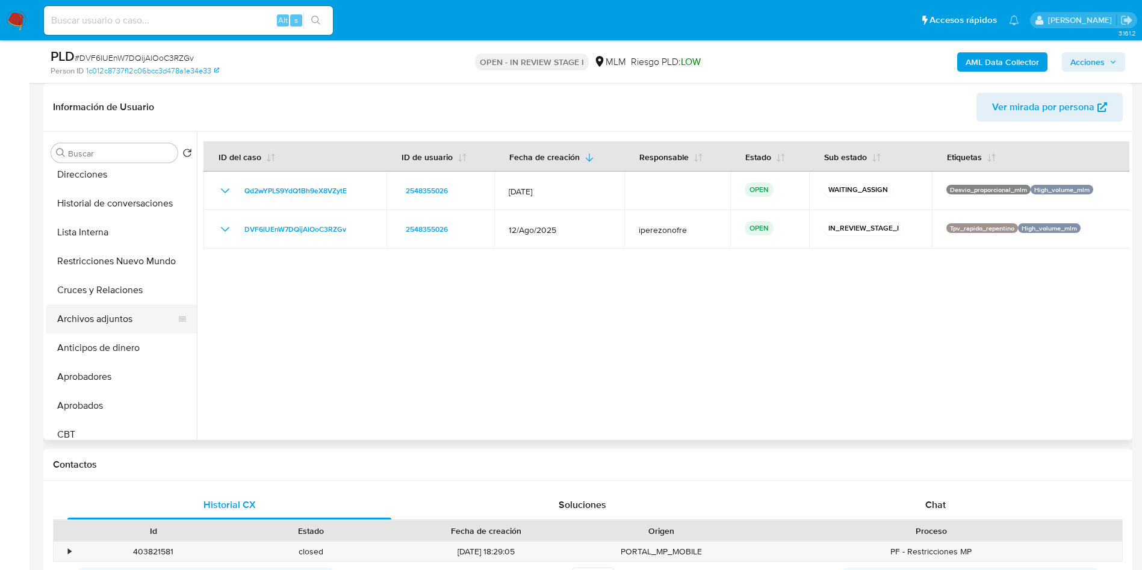
click at [111, 320] on button "Archivos adjuntos" at bounding box center [116, 319] width 141 height 29
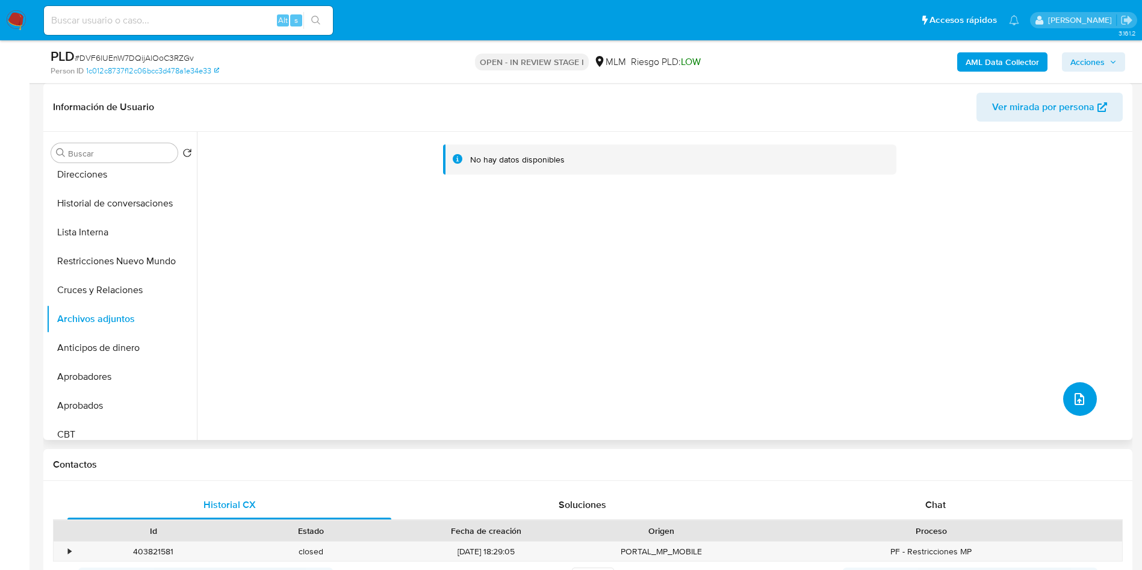
click at [1073, 393] on span "upload-file" at bounding box center [1080, 399] width 14 height 14
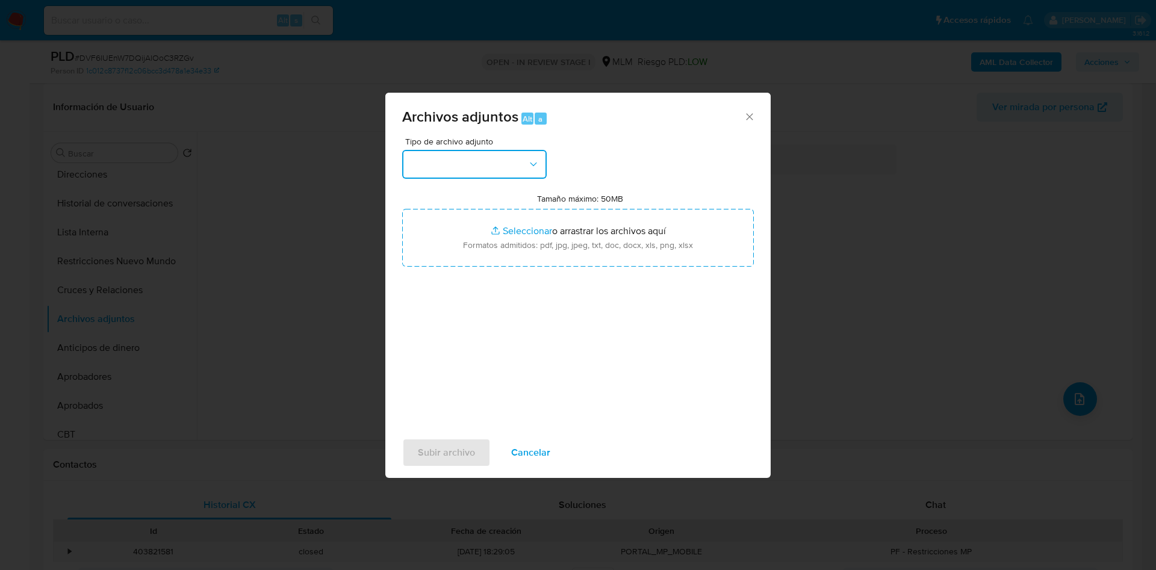
click at [513, 173] on button "button" at bounding box center [474, 164] width 145 height 29
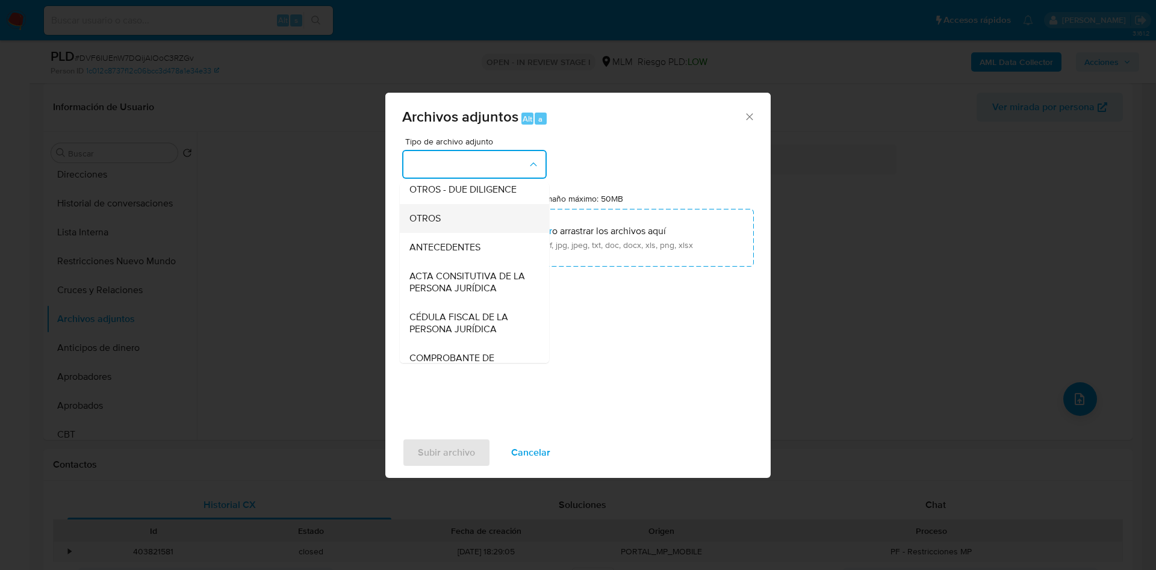
click at [466, 233] on div "OTROS" at bounding box center [471, 218] width 123 height 29
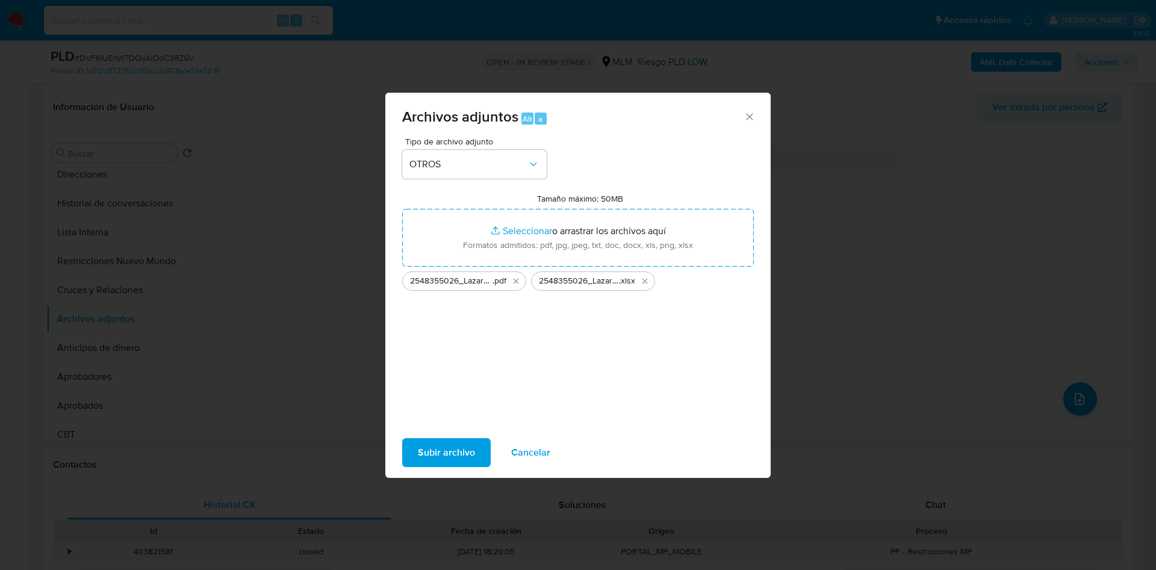
click at [456, 461] on span "Subir archivo" at bounding box center [446, 453] width 57 height 26
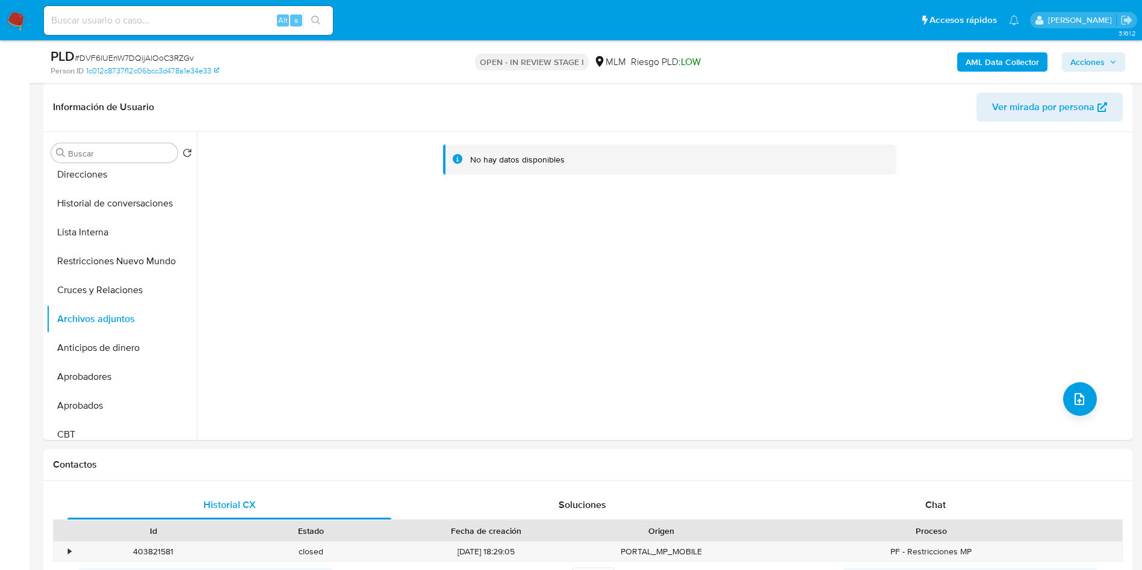
click at [1123, 64] on button "Acciones" at bounding box center [1093, 61] width 63 height 19
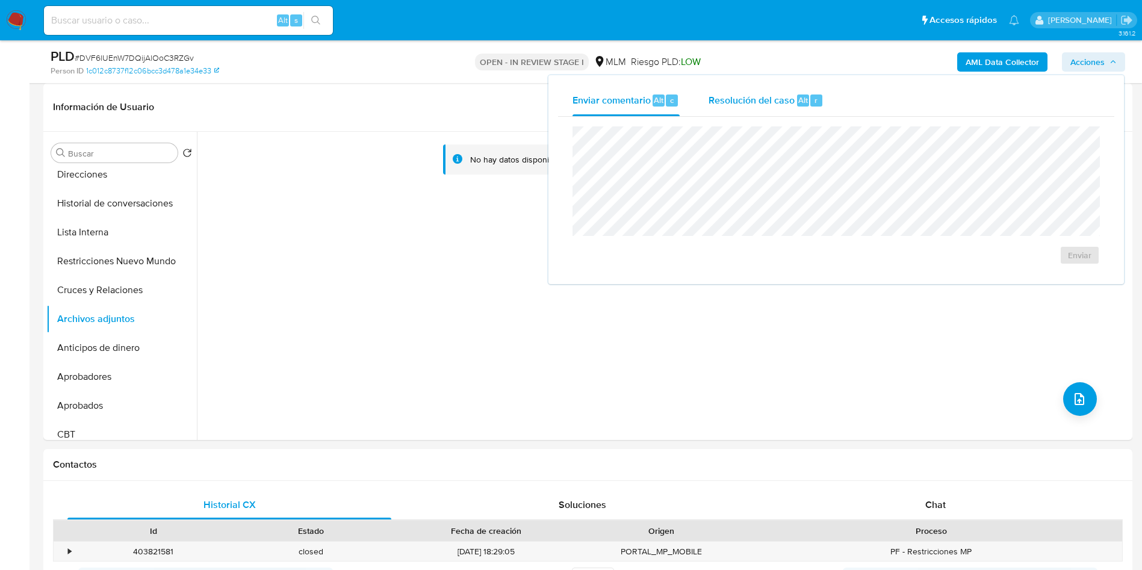
click at [743, 93] on span "Resolución del caso" at bounding box center [752, 100] width 86 height 14
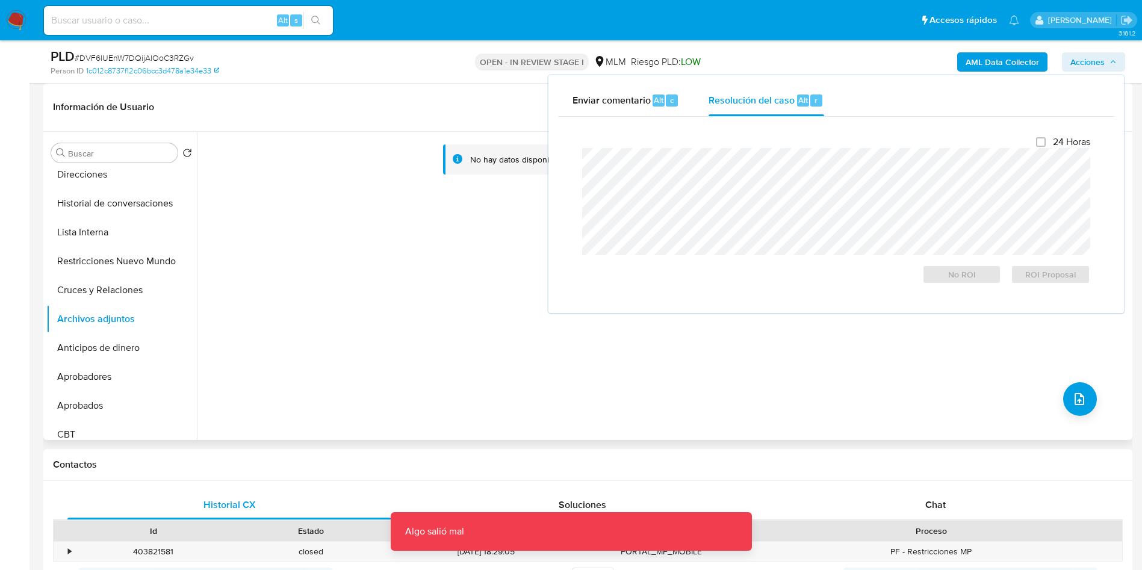
click at [263, 273] on div "No hay datos disponibles" at bounding box center [663, 286] width 933 height 308
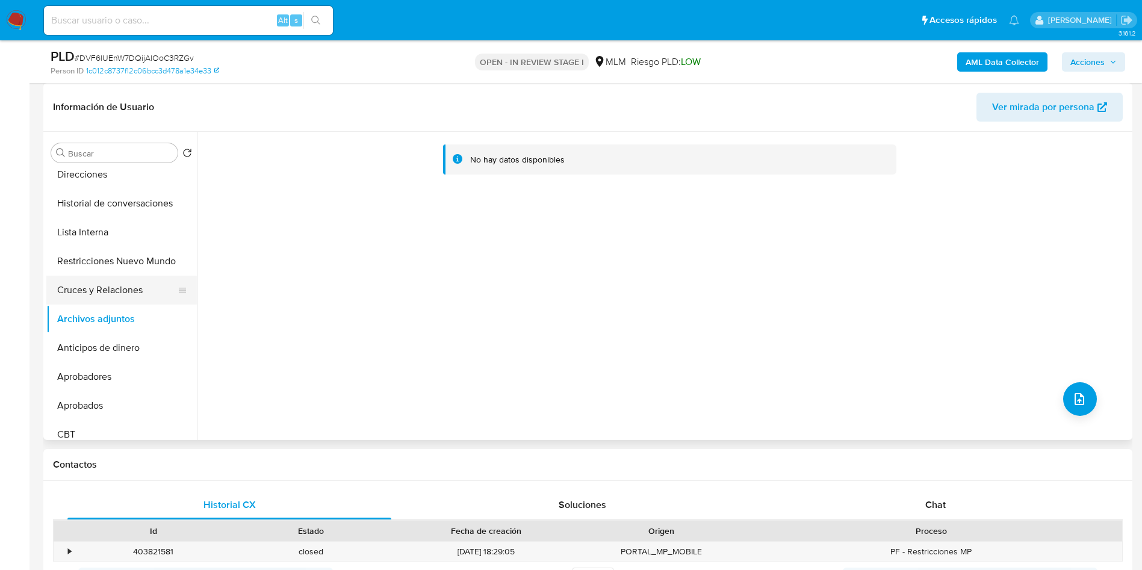
click at [123, 285] on button "Cruces y Relaciones" at bounding box center [116, 290] width 141 height 29
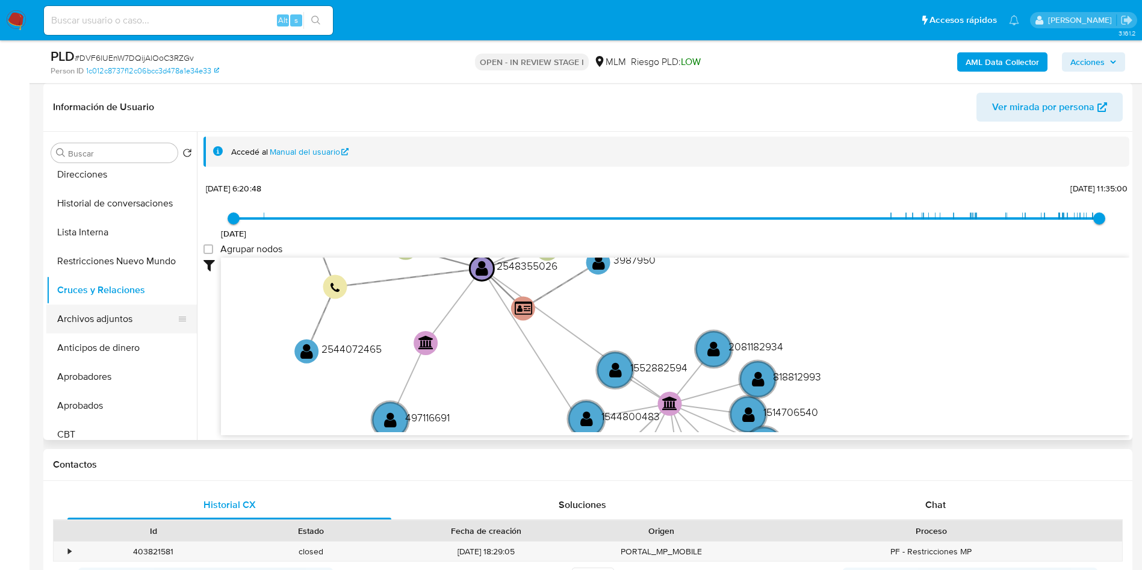
click at [122, 312] on button "Archivos adjuntos" at bounding box center [116, 319] width 141 height 29
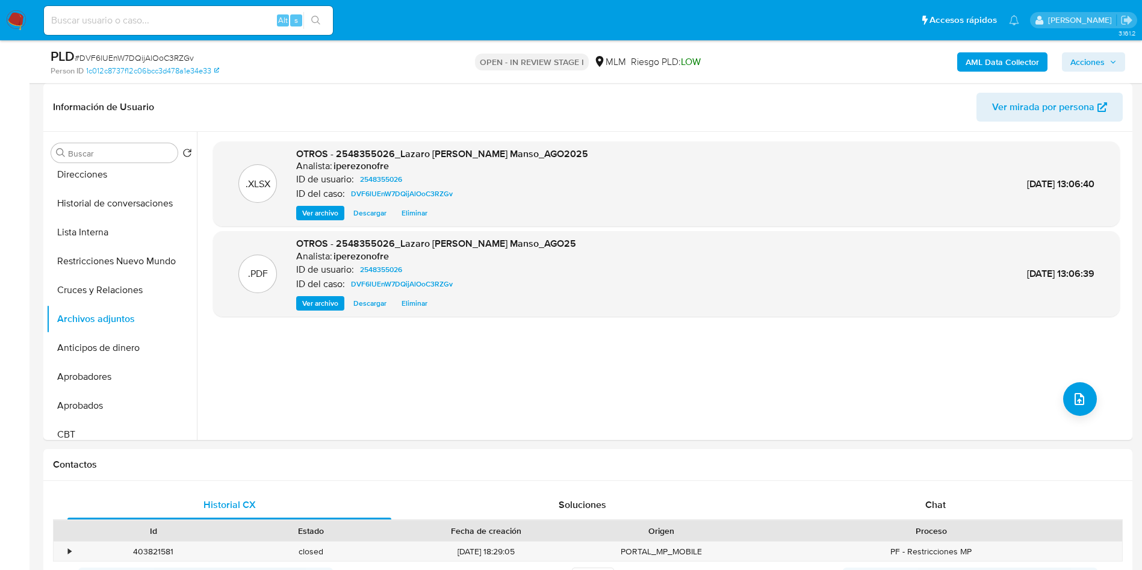
click at [1112, 66] on span "Acciones" at bounding box center [1094, 62] width 46 height 17
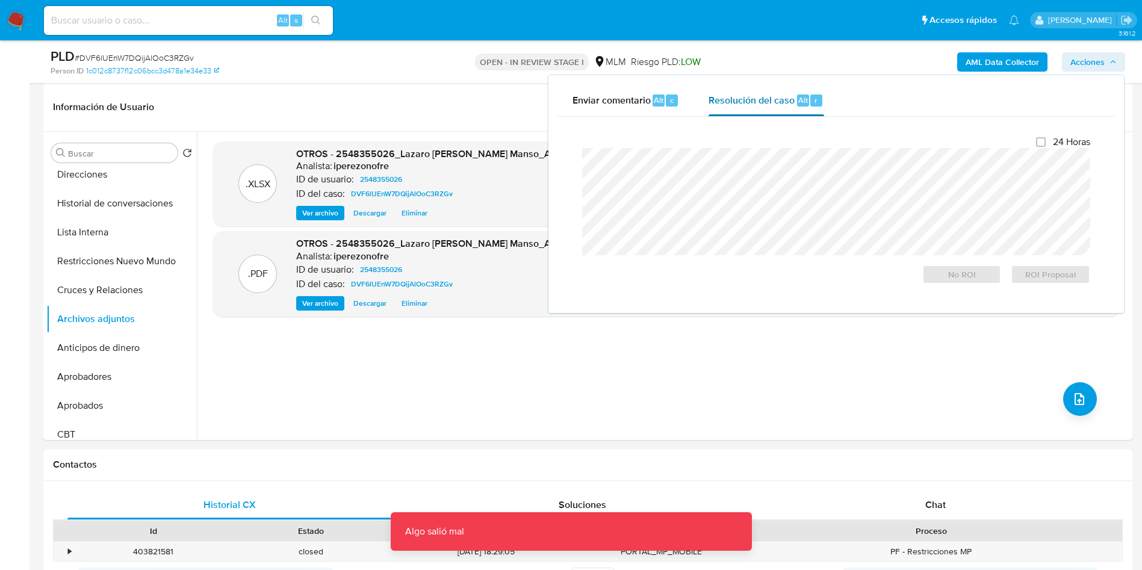
click at [743, 111] on div "Resolución del caso Alt r" at bounding box center [766, 100] width 115 height 31
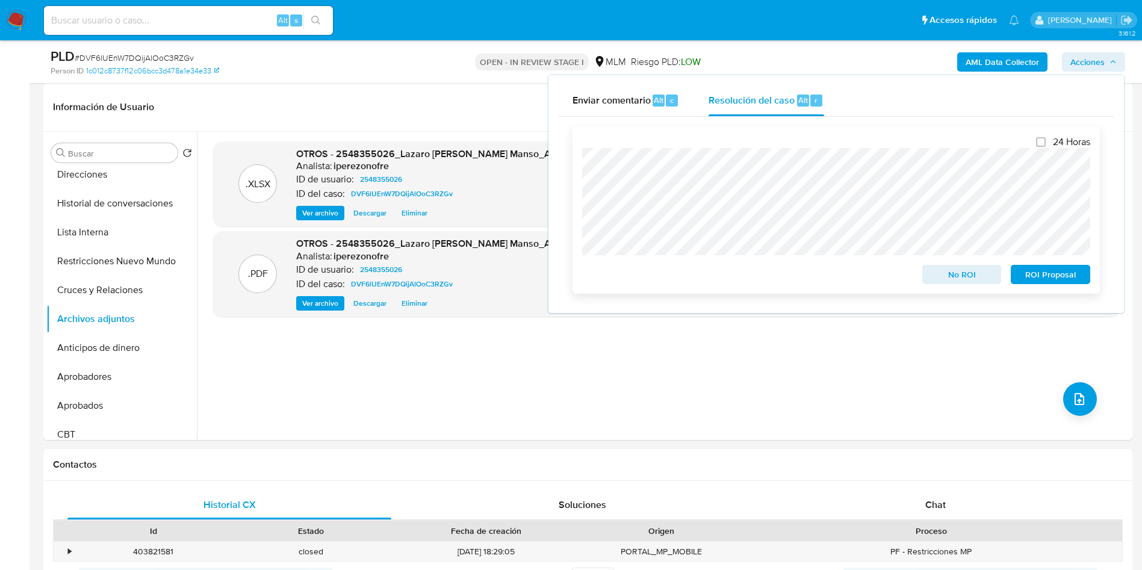
click at [1059, 273] on span "ROI Proposal" at bounding box center [1051, 274] width 63 height 17
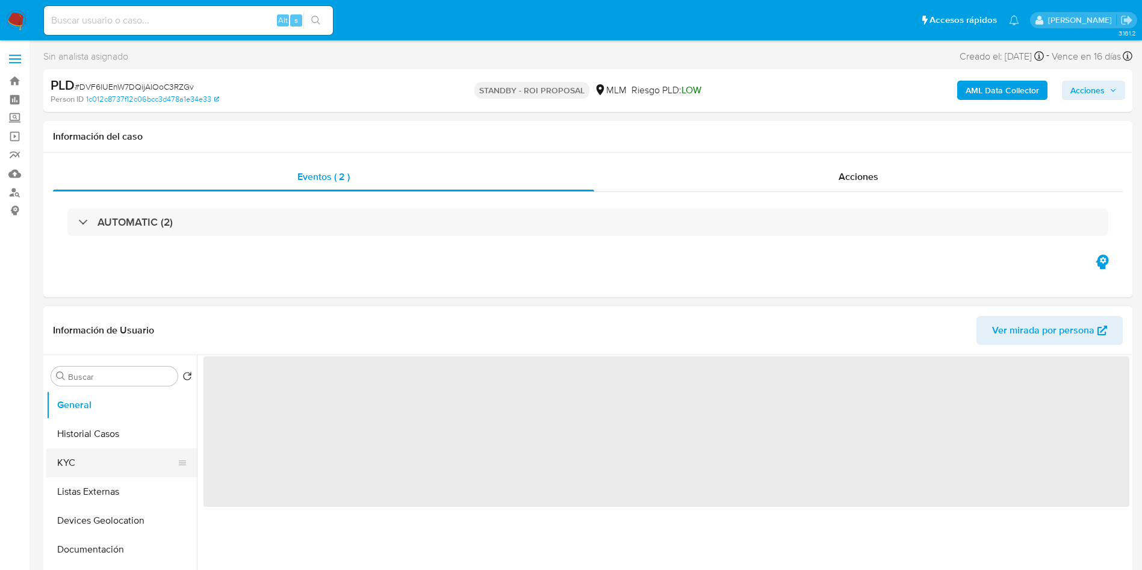
select select "10"
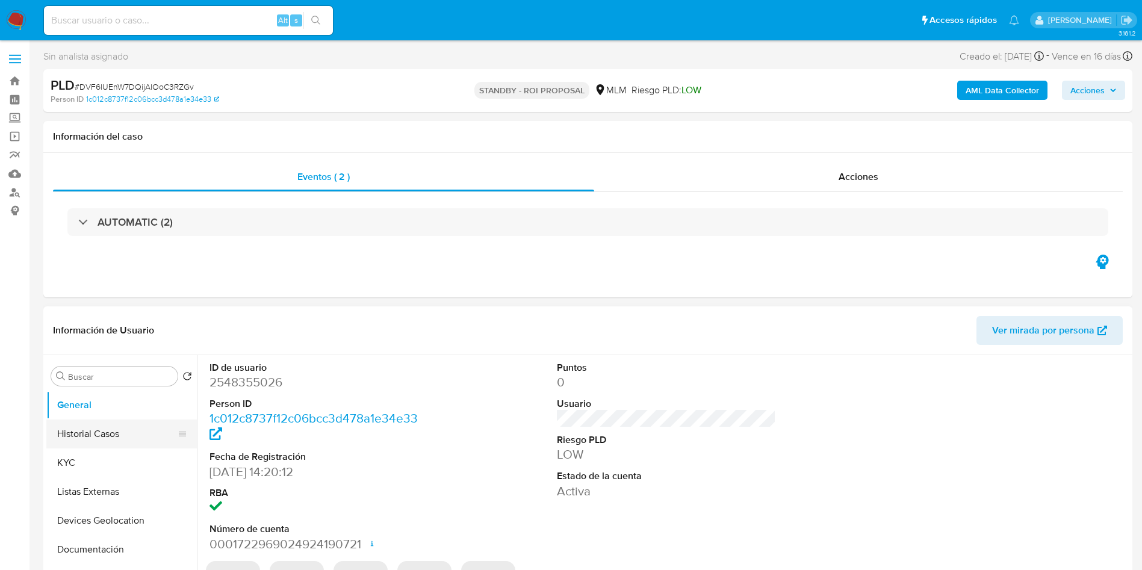
click at [101, 438] on button "Historial Casos" at bounding box center [116, 434] width 141 height 29
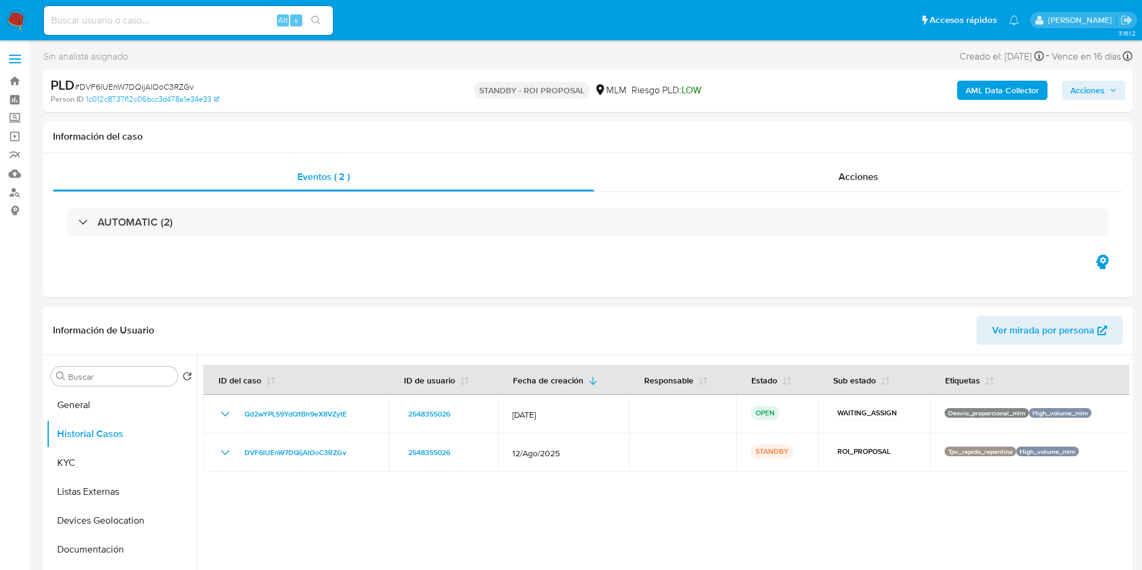
click at [755, 500] on div at bounding box center [663, 509] width 933 height 308
click at [79, 414] on button "General" at bounding box center [116, 405] width 141 height 29
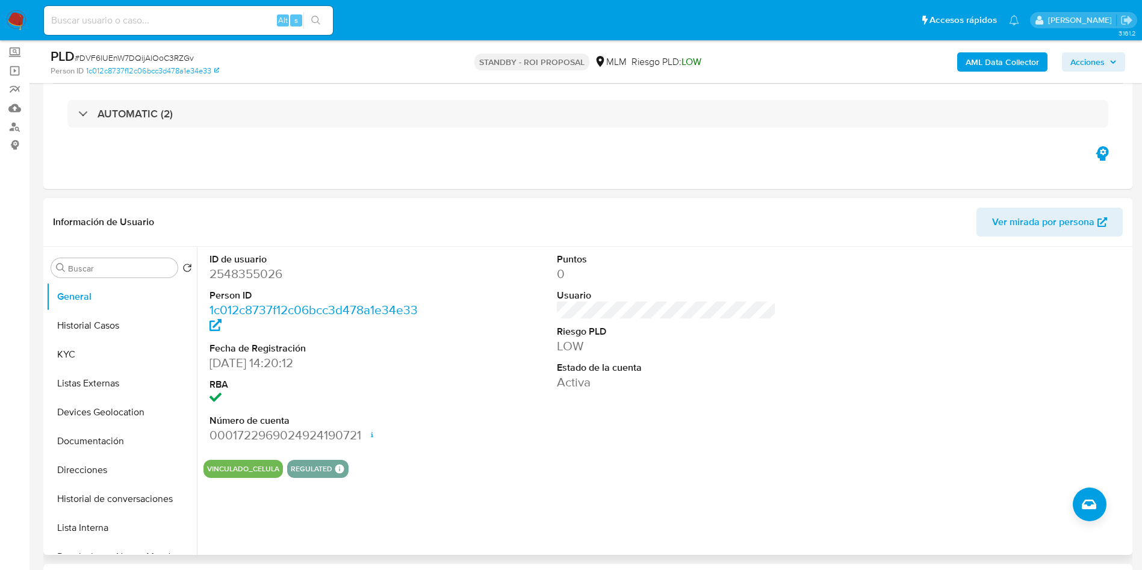
scroll to position [90, 0]
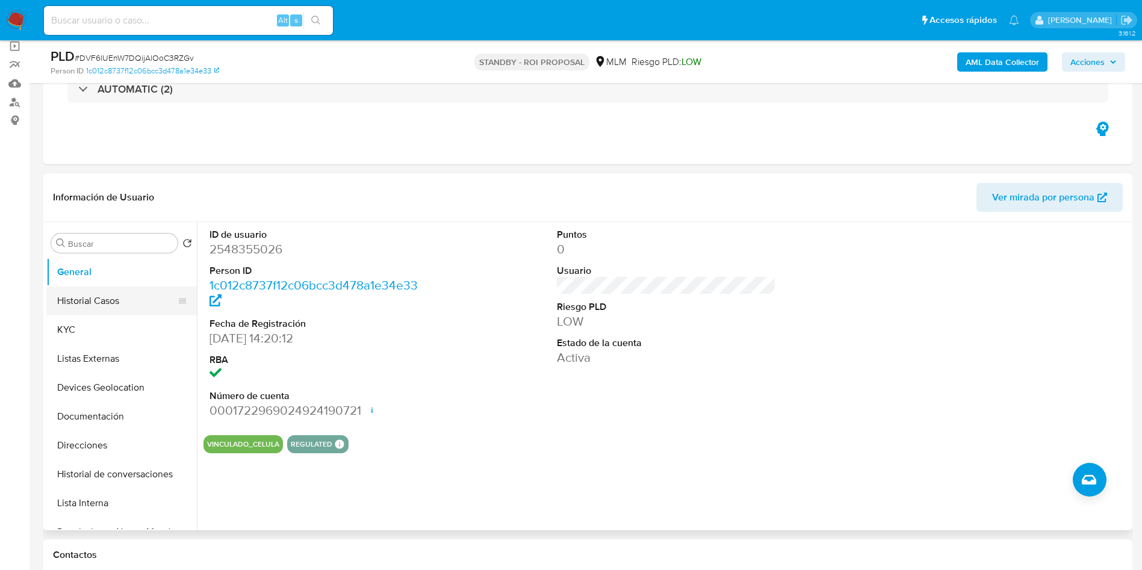
click at [104, 297] on button "Historial Casos" at bounding box center [116, 301] width 141 height 29
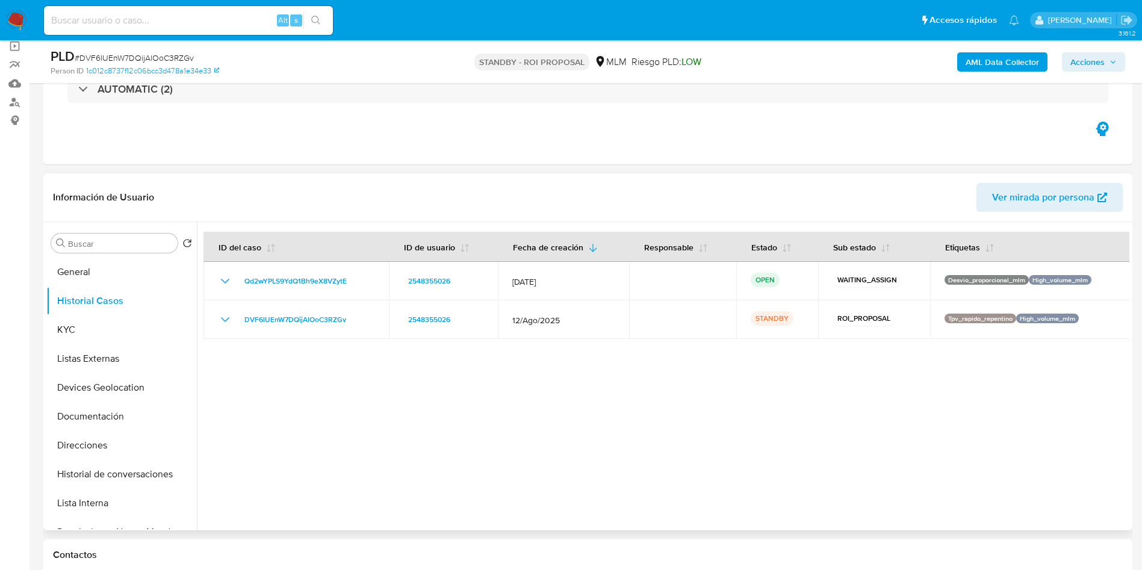
click at [536, 391] on div at bounding box center [663, 376] width 933 height 308
click at [87, 279] on button "General" at bounding box center [116, 272] width 141 height 29
